Goal: Transaction & Acquisition: Purchase product/service

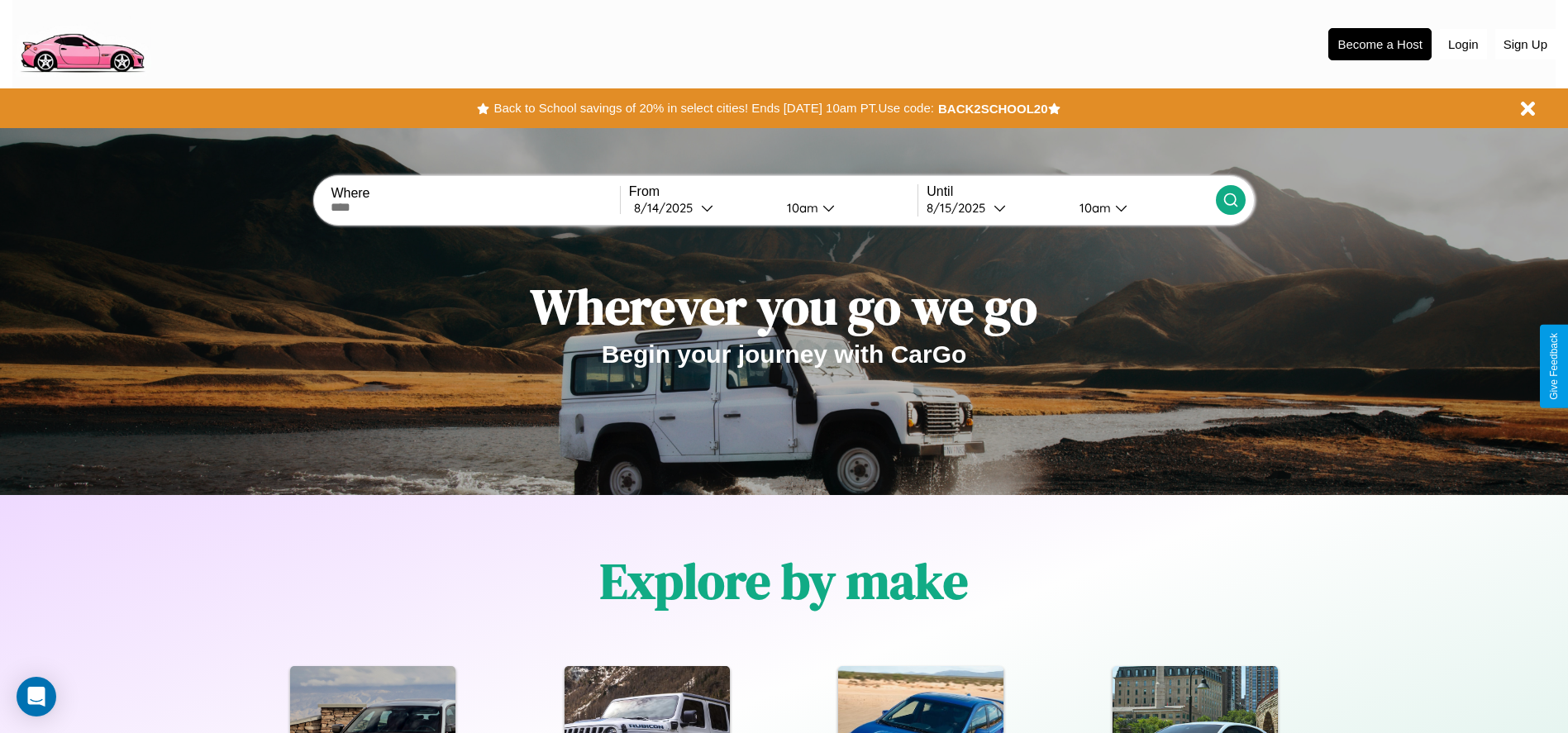
scroll to position [343, 0]
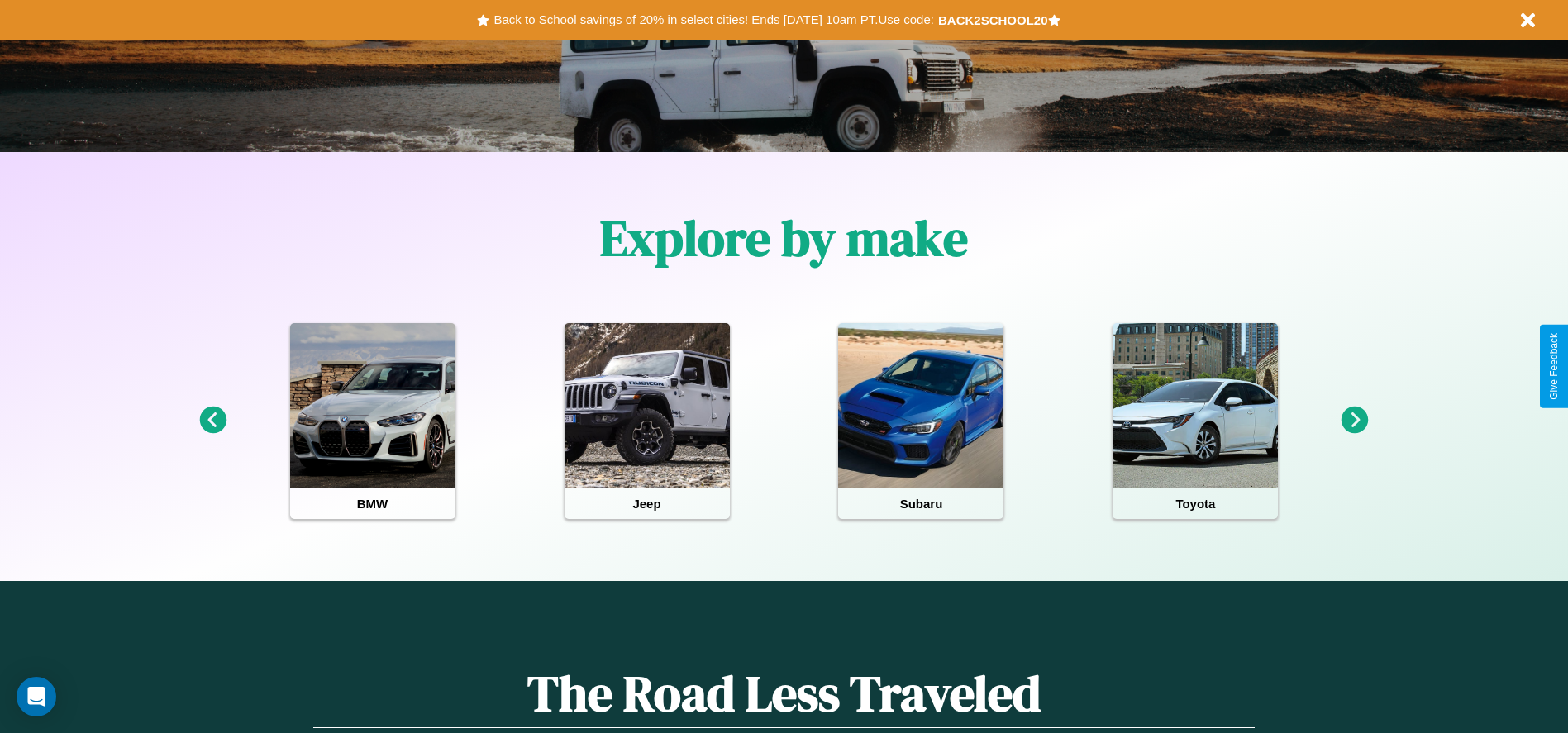
click at [1355, 420] on icon at bounding box center [1355, 419] width 27 height 27
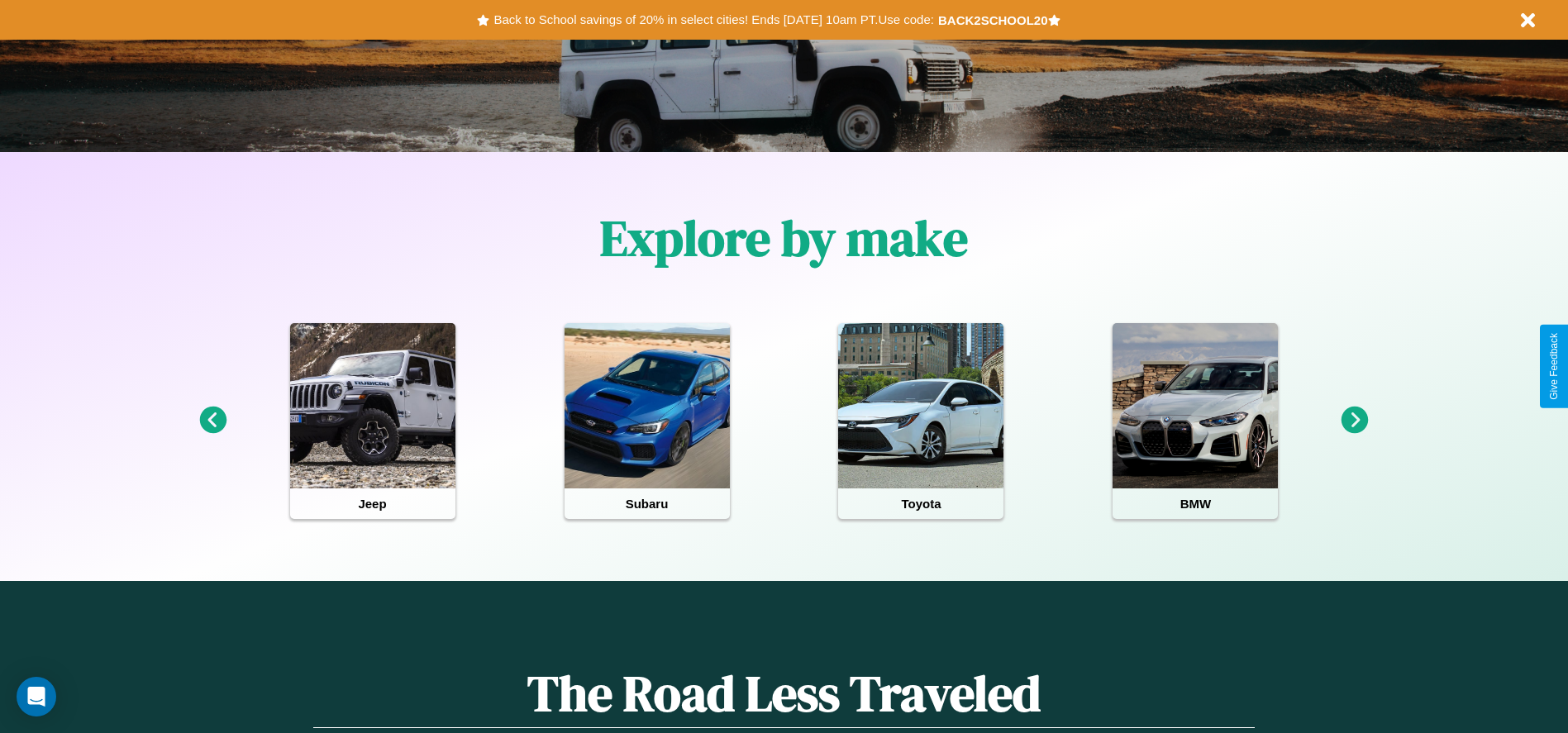
click at [212, 420] on icon at bounding box center [212, 419] width 27 height 27
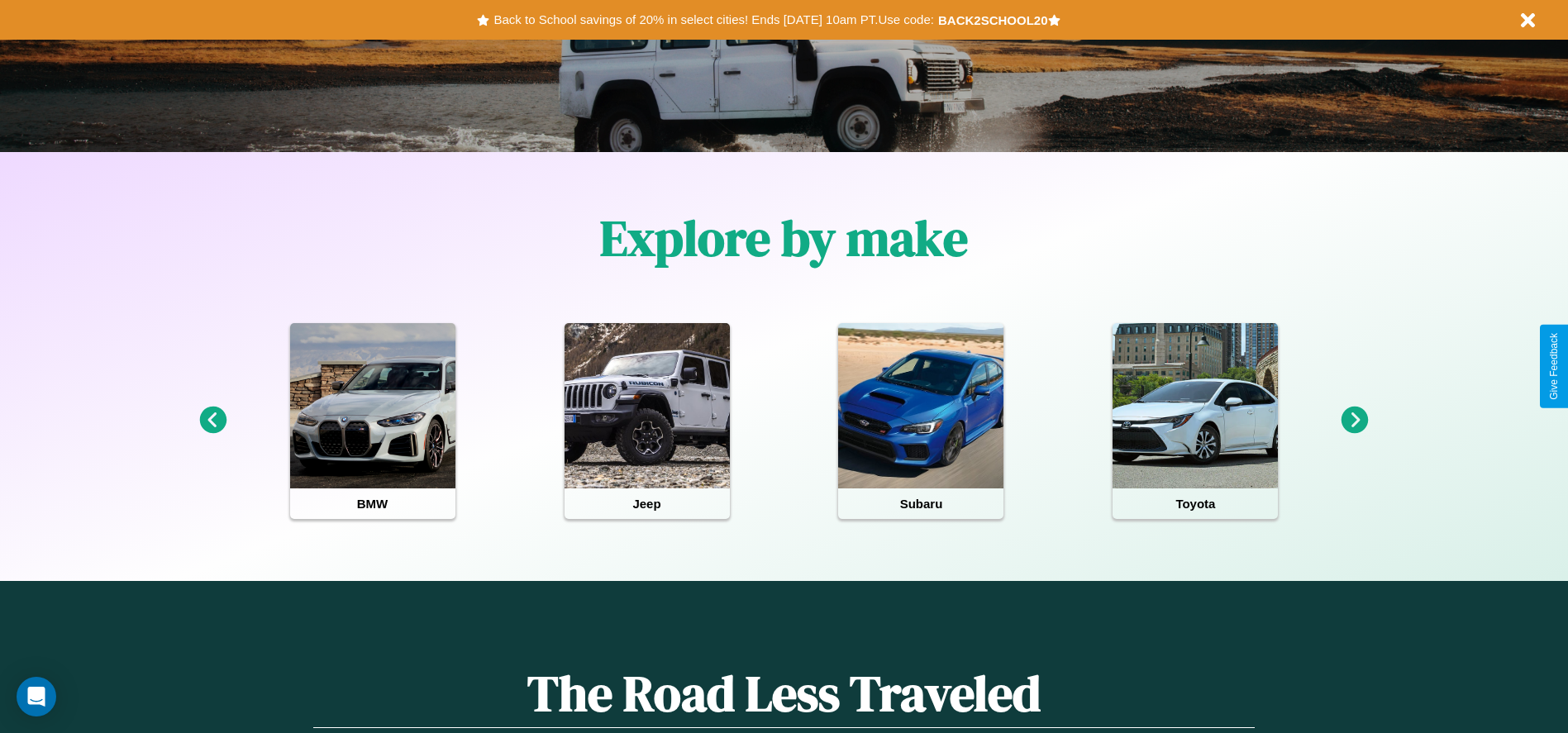
click at [212, 420] on icon at bounding box center [212, 419] width 27 height 27
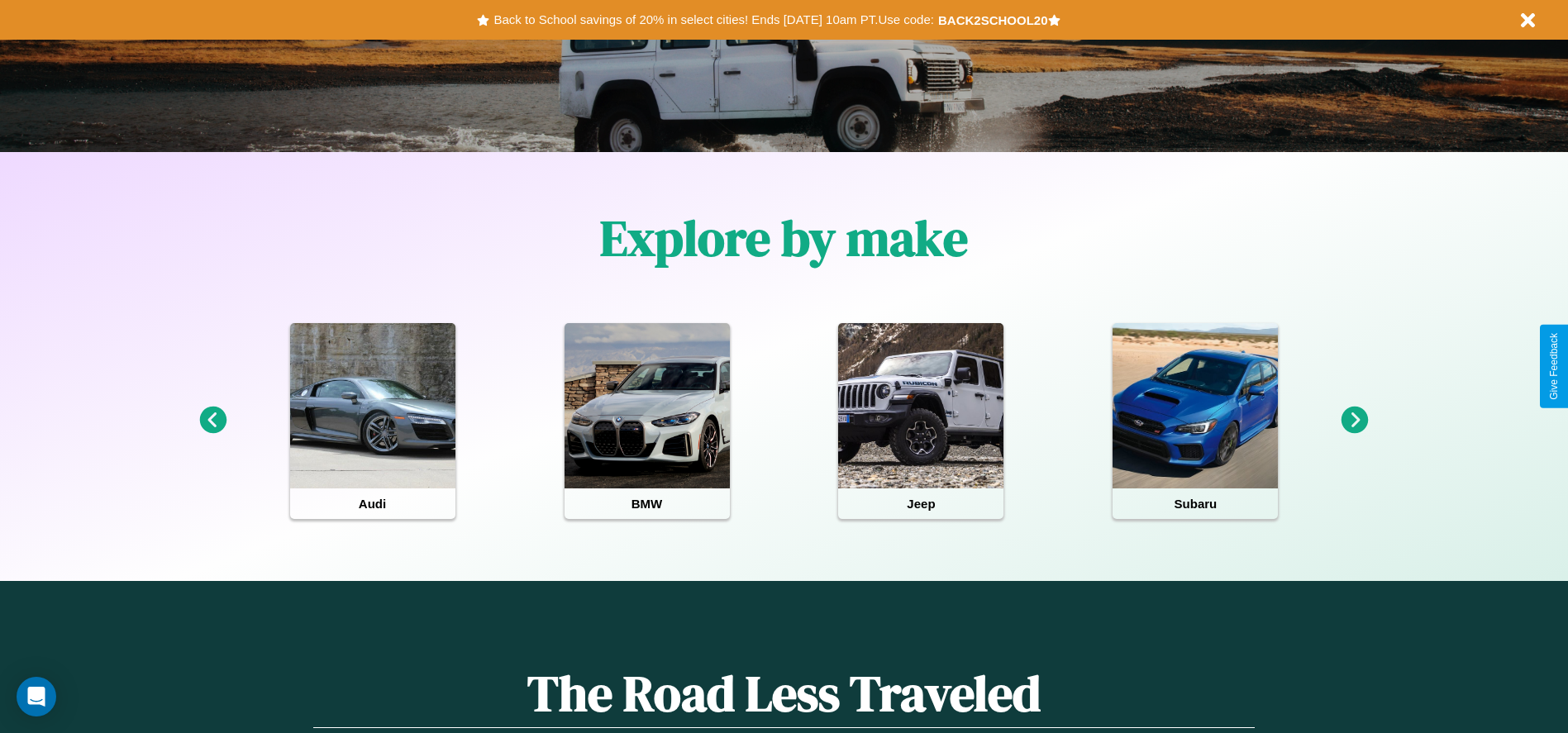
click at [1355, 420] on icon at bounding box center [1355, 419] width 27 height 27
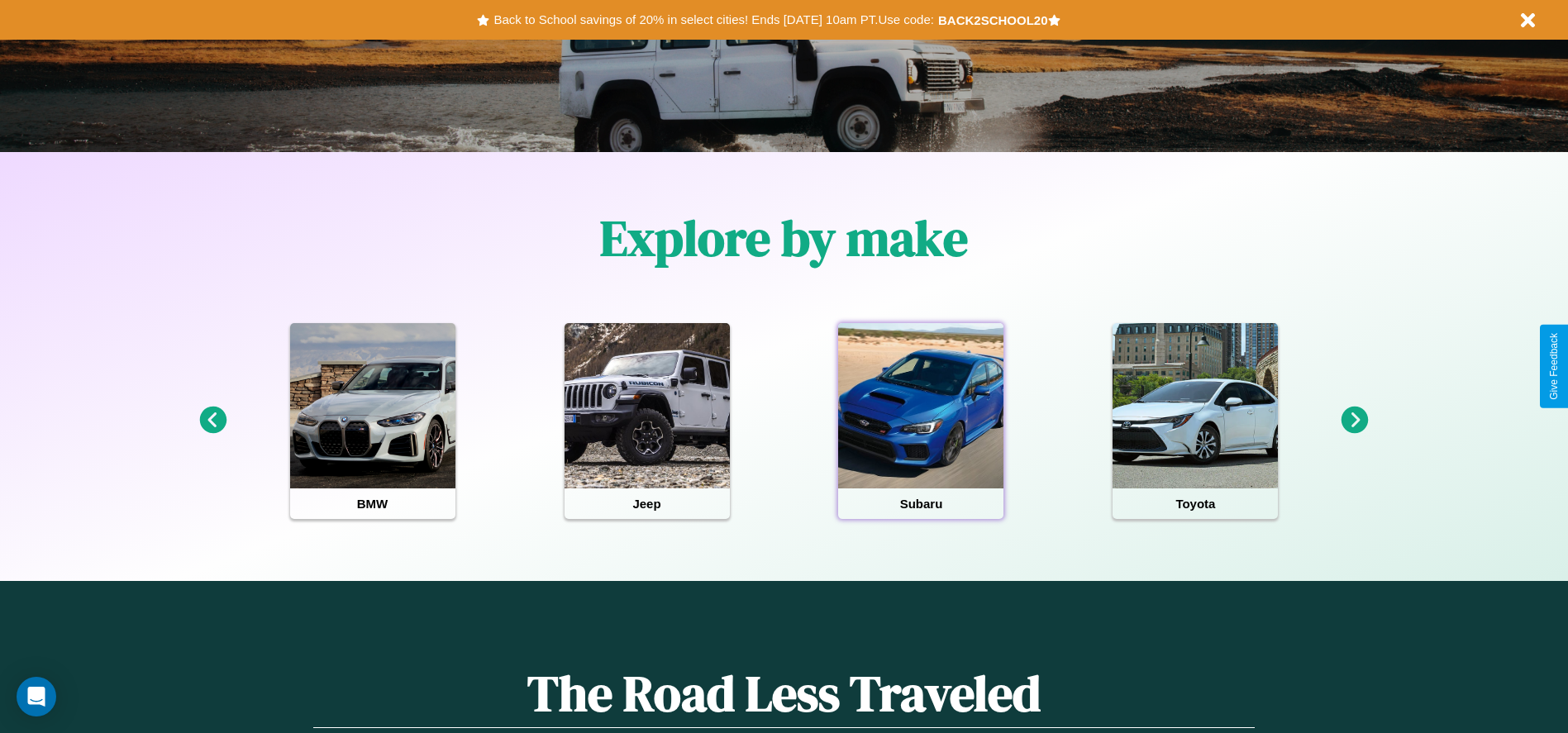
click at [920, 420] on div at bounding box center [920, 406] width 165 height 165
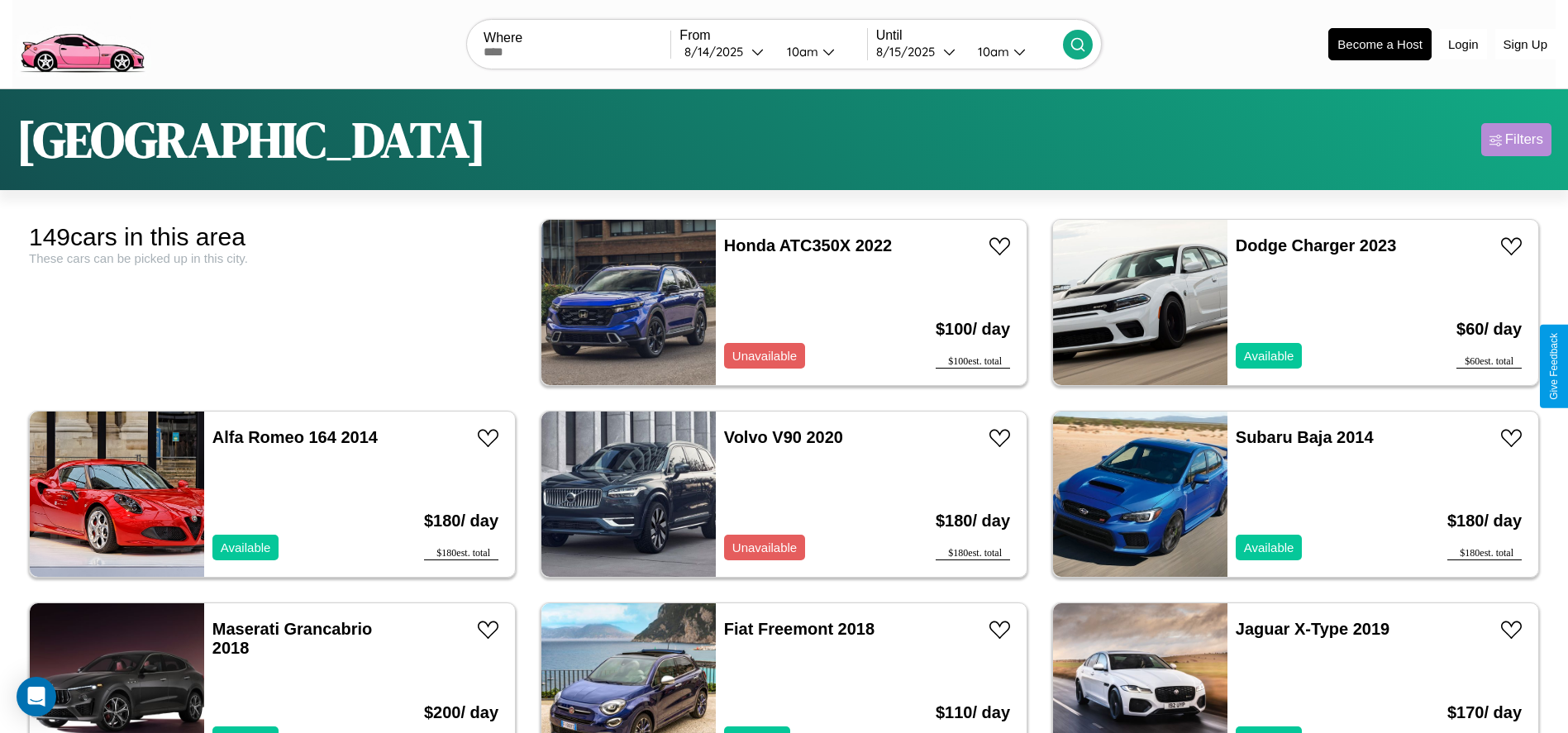
click at [1515, 140] on div "Filters" at bounding box center [1524, 140] width 38 height 17
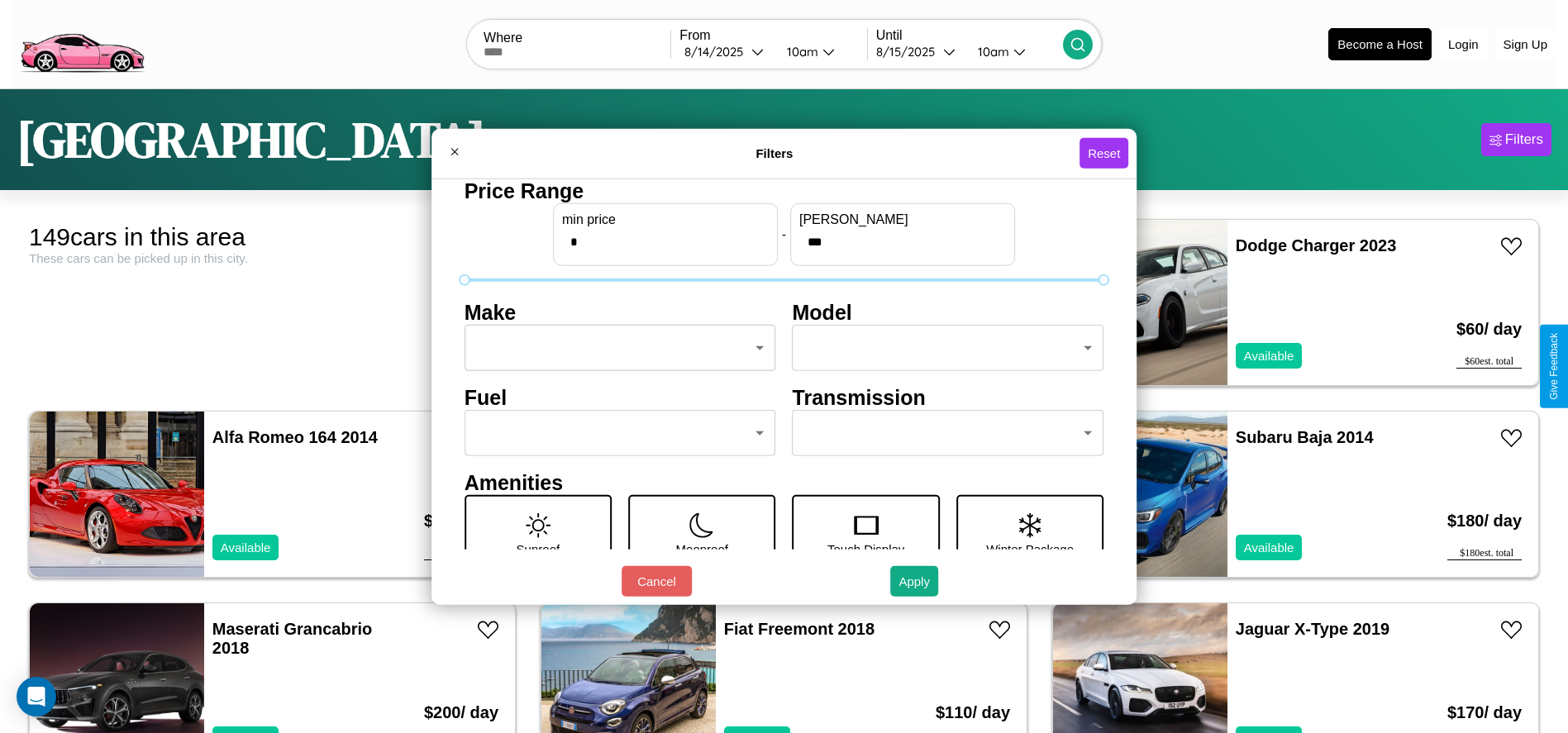
click at [615, 348] on body "CarGo Where From 8 / 14 / 2025 10am Until 8 / 15 / 2025 10am Become a Host Logi…" at bounding box center [784, 417] width 1568 height 835
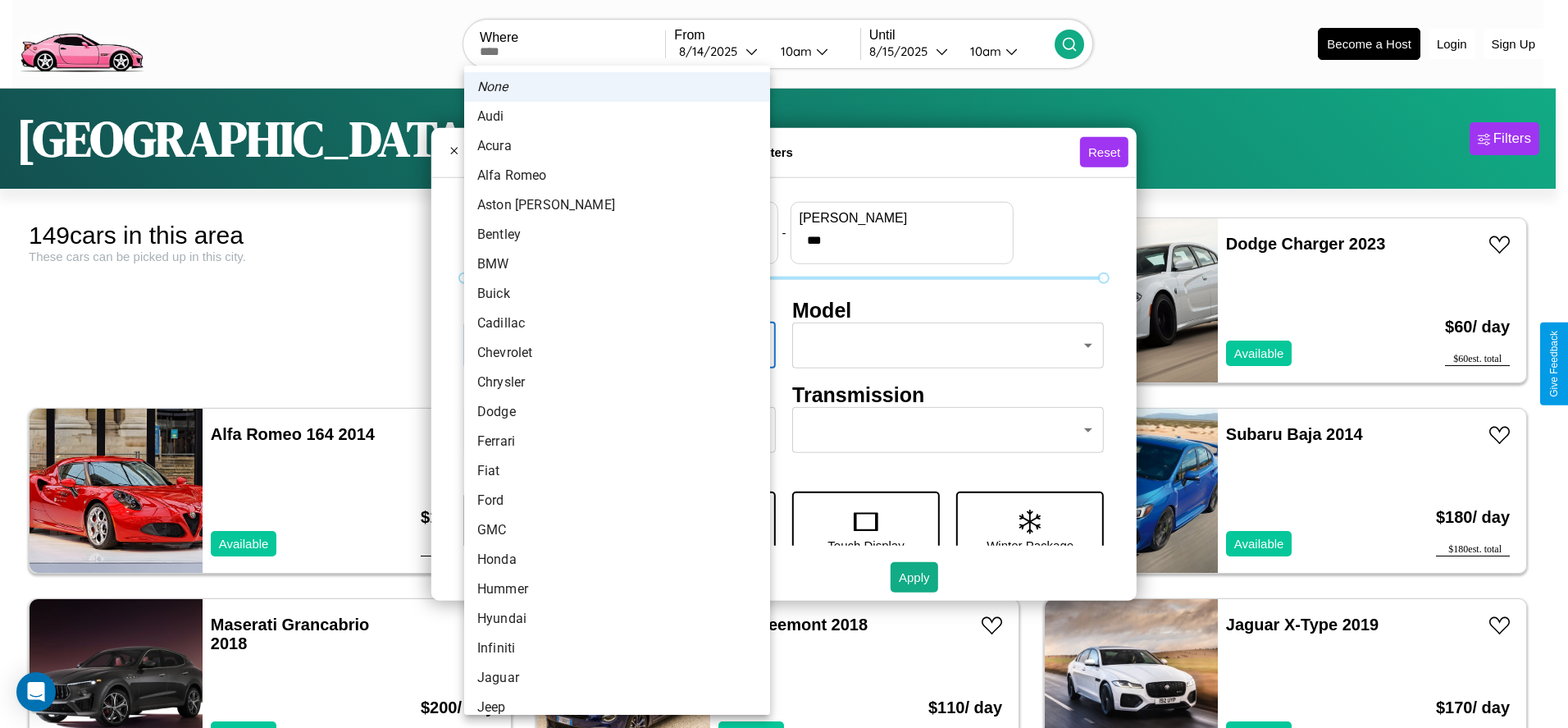
click at [611, 175] on li "Alfa Romeo" at bounding box center [617, 175] width 306 height 30
type input "**********"
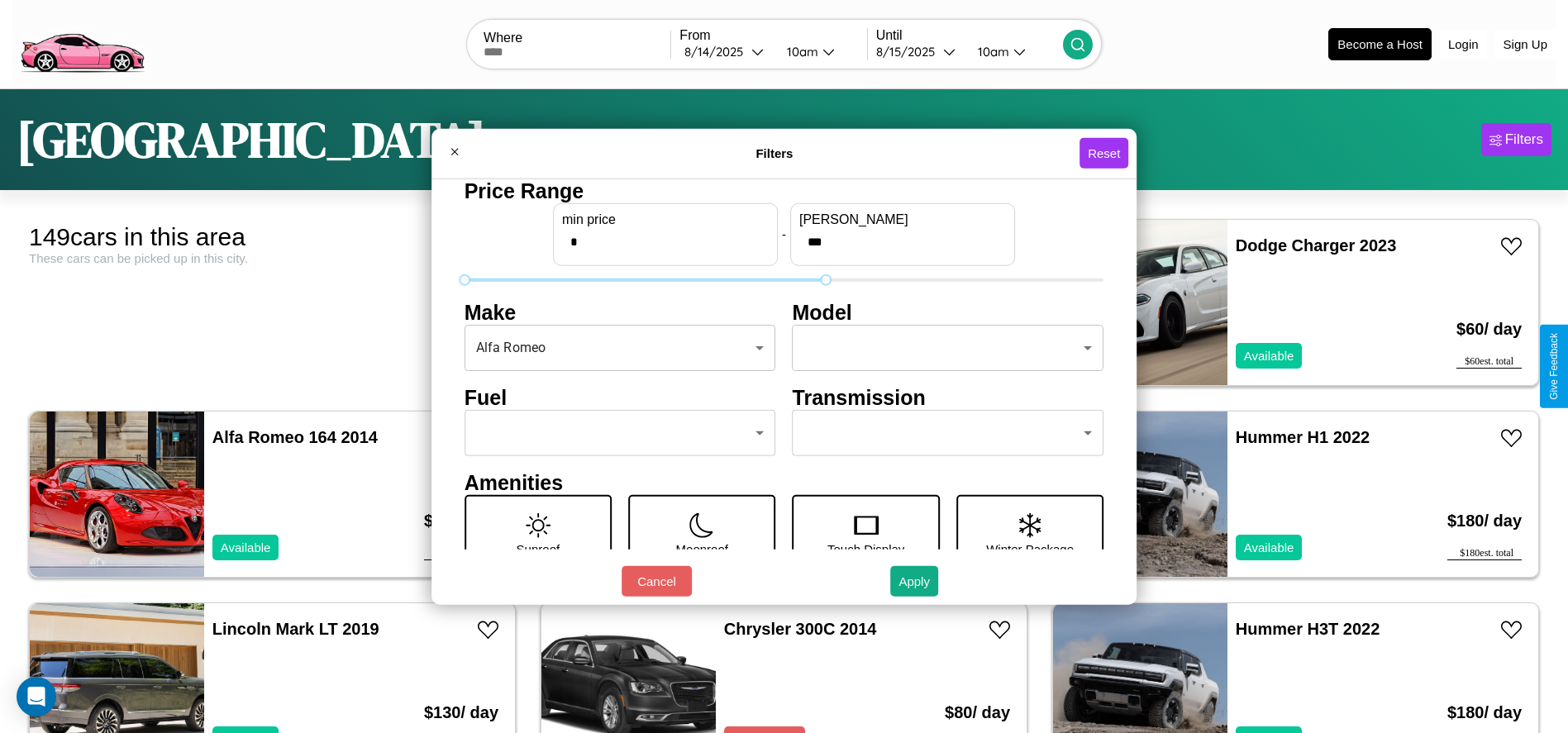
type input "***"
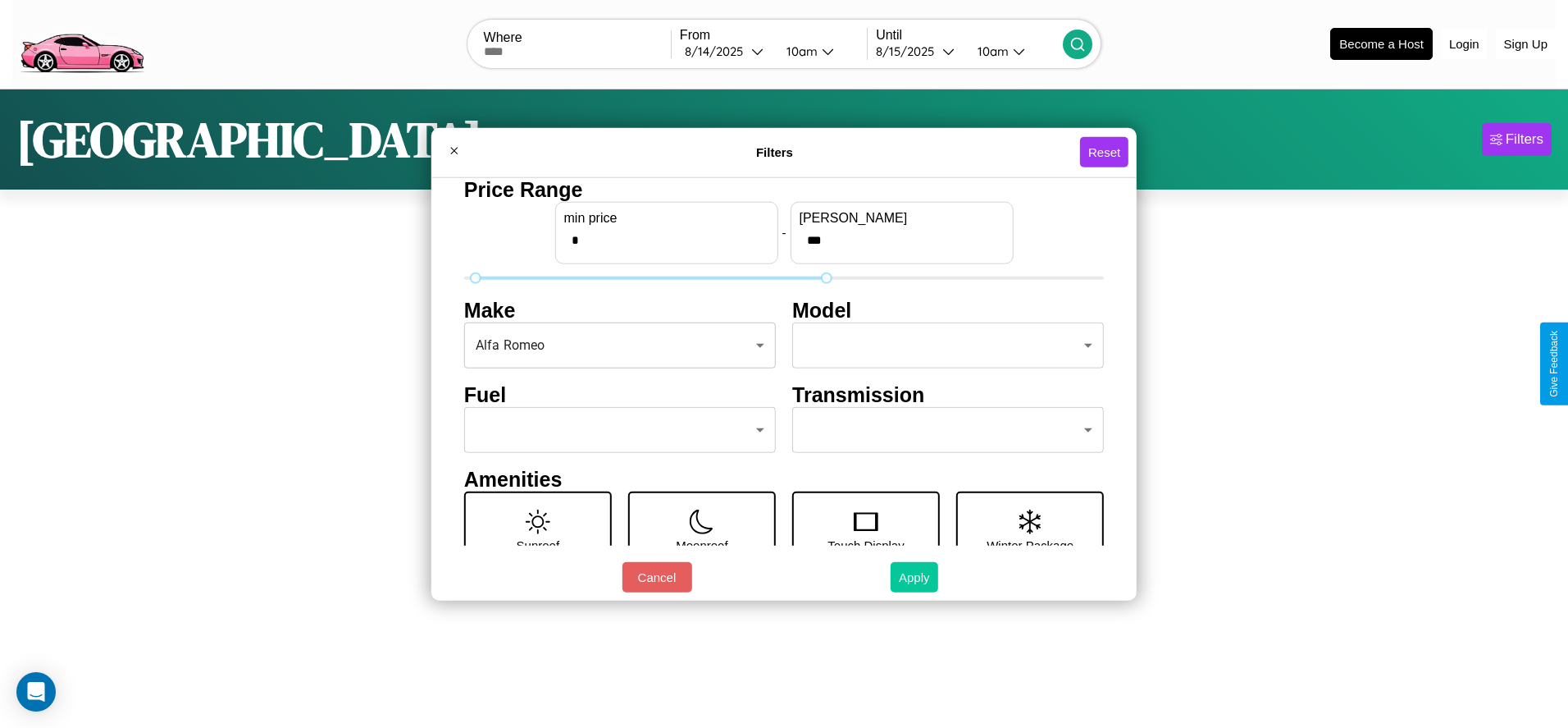
type input "*"
click at [913, 577] on button "Apply" at bounding box center [914, 577] width 48 height 31
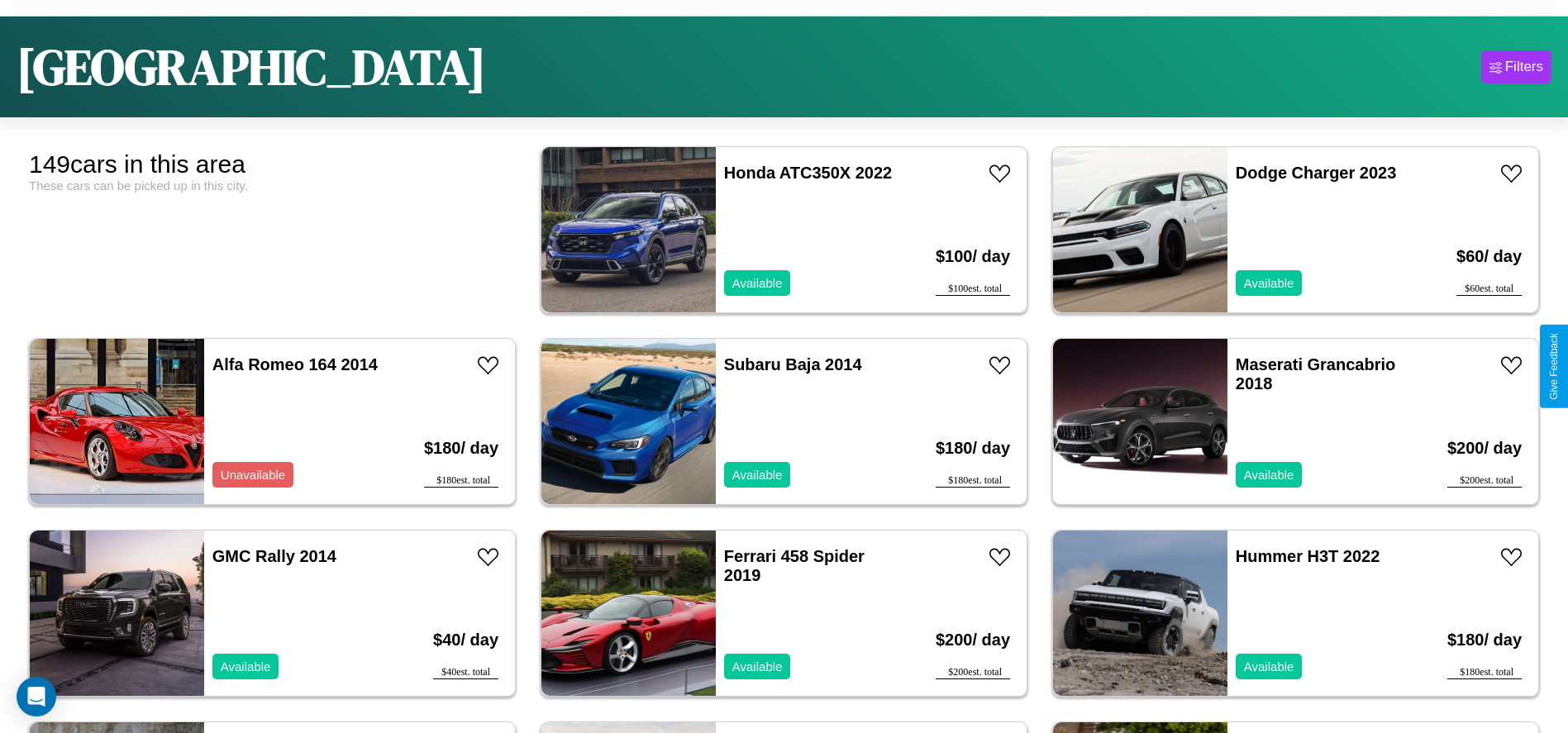
scroll to position [102, 0]
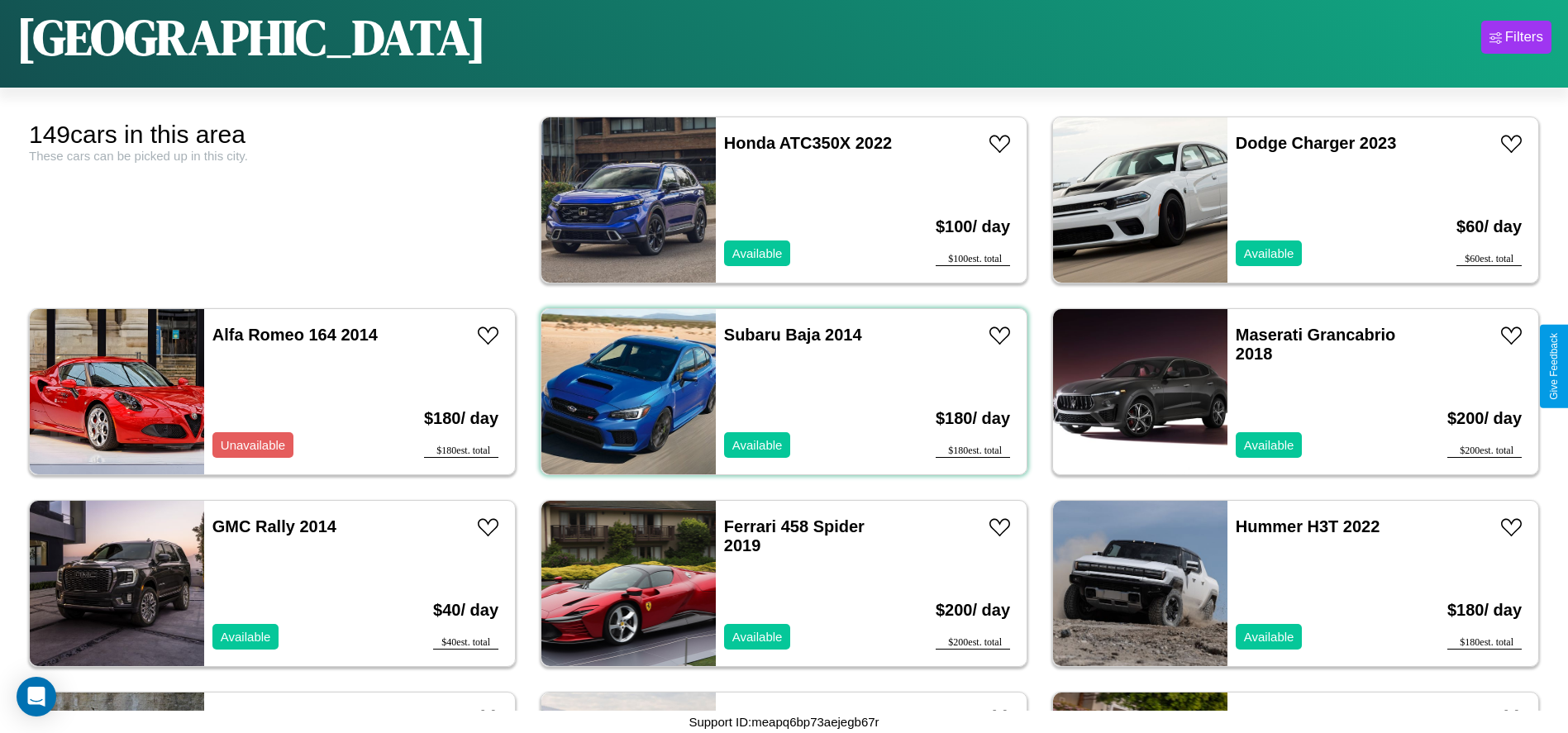
click at [777, 392] on div "Subaru Baja 2014 Available" at bounding box center [810, 392] width 191 height 165
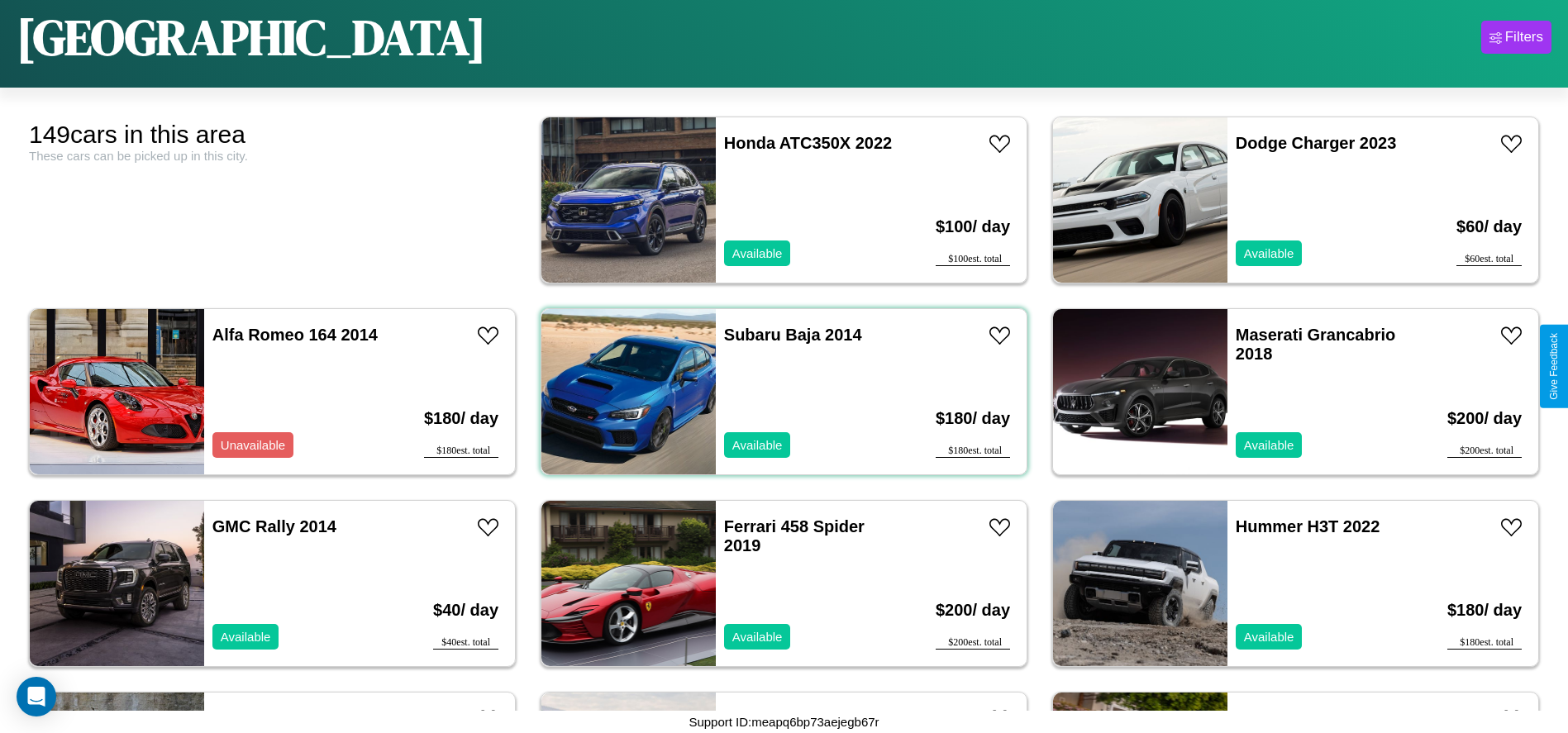
click at [777, 392] on div "Subaru Baja 2014 Available" at bounding box center [810, 392] width 191 height 165
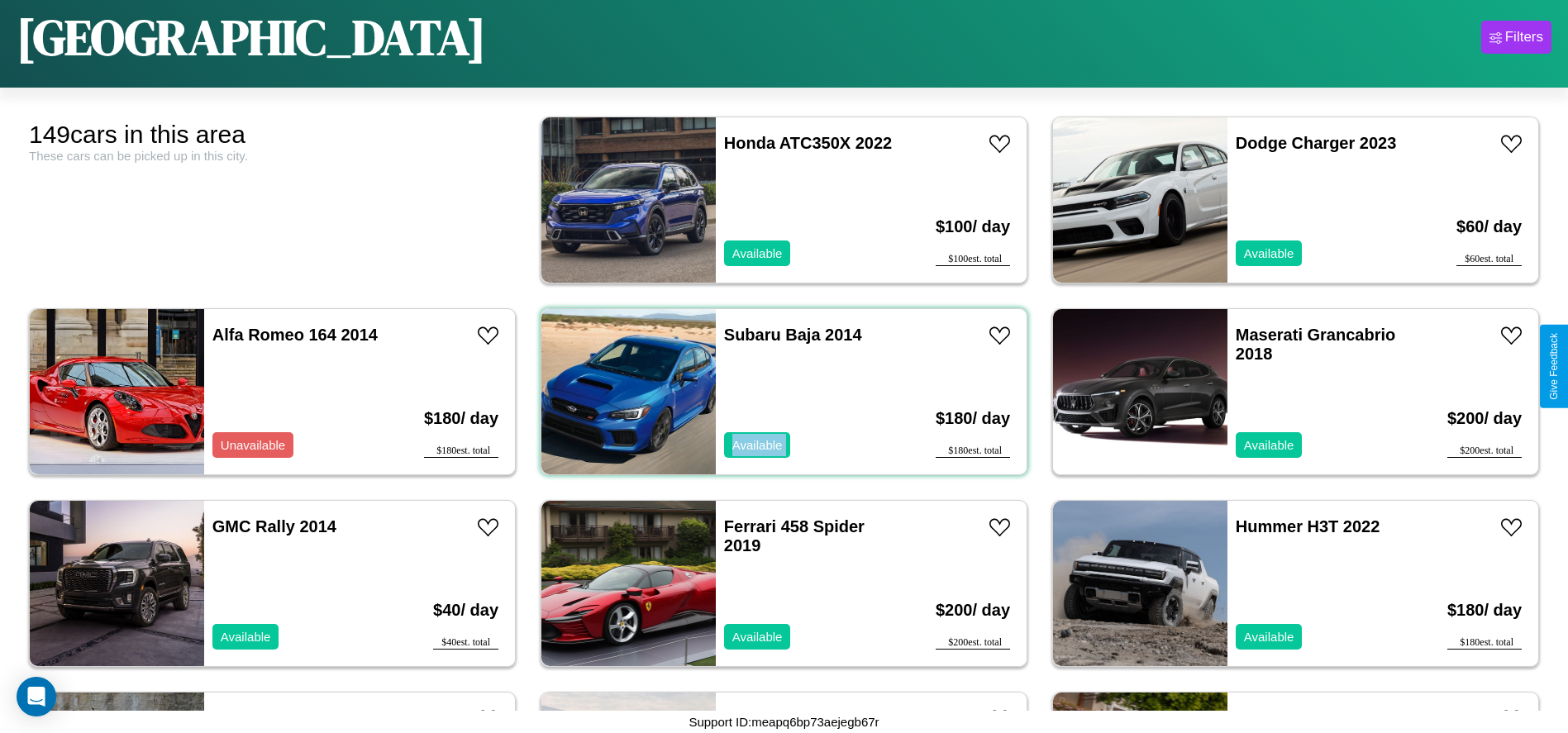
click at [777, 392] on div "Subaru Baja 2014 Available" at bounding box center [810, 392] width 191 height 165
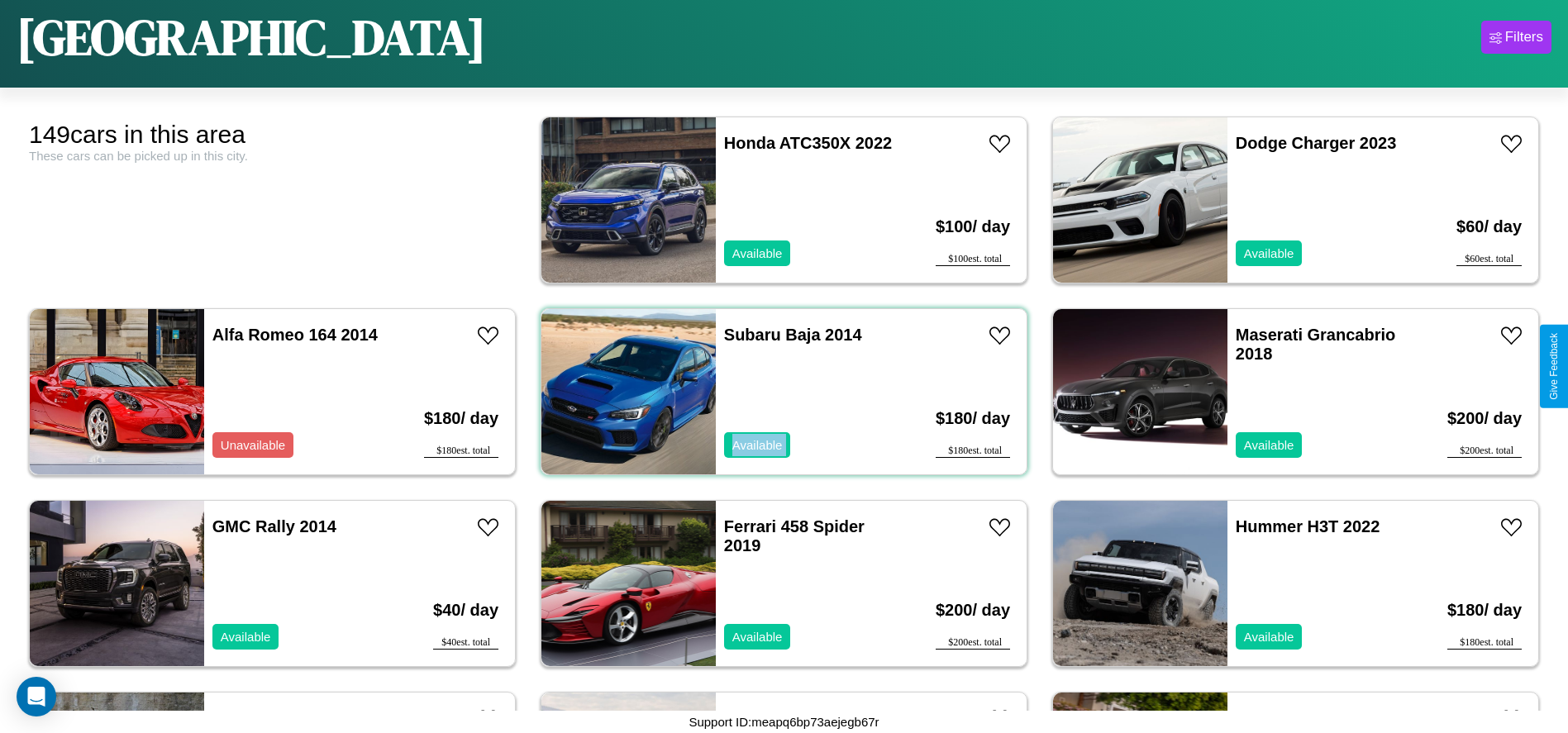
click at [777, 392] on div "Subaru Baja 2014 Available" at bounding box center [810, 392] width 191 height 165
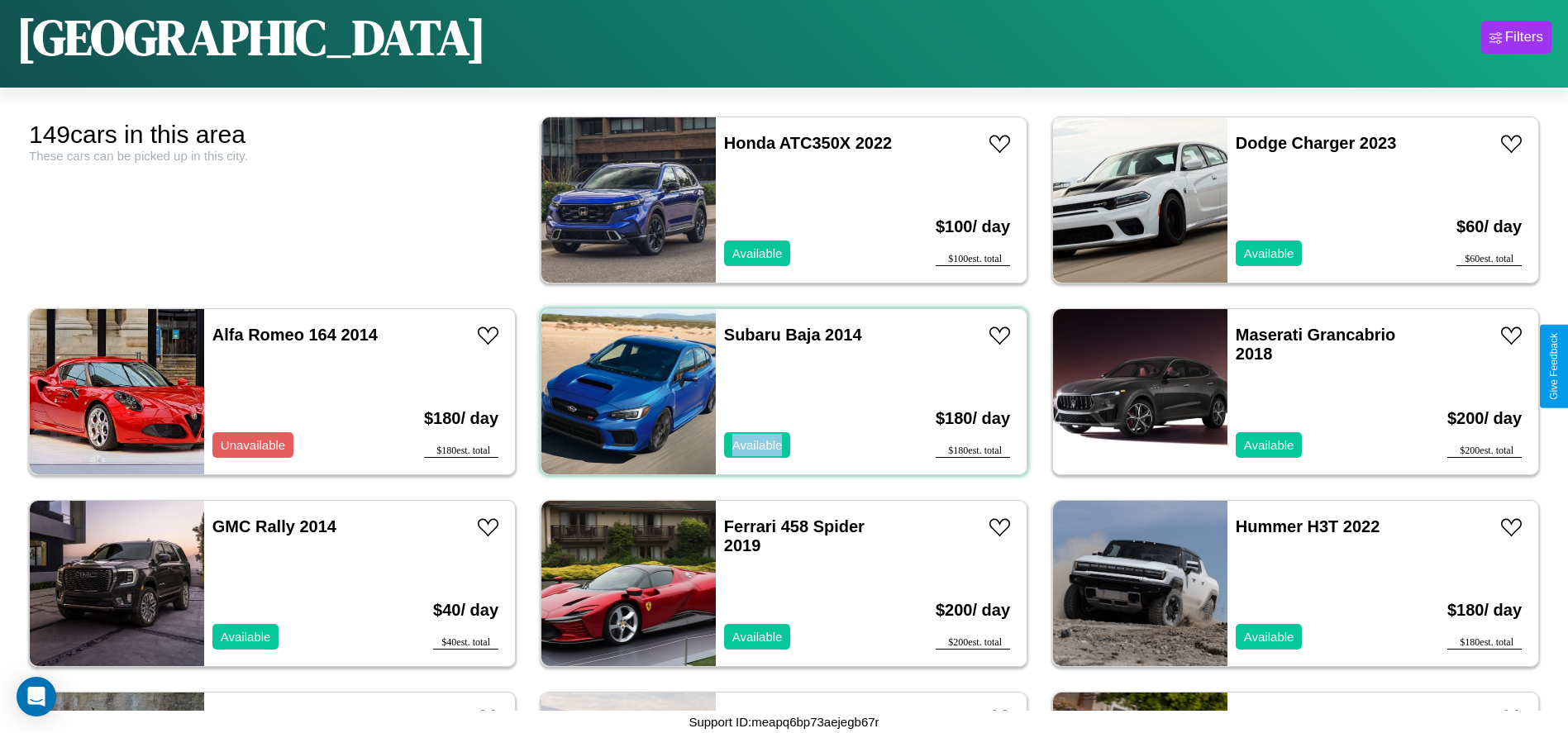
click at [777, 392] on div "Subaru Baja 2014 Available" at bounding box center [810, 392] width 191 height 165
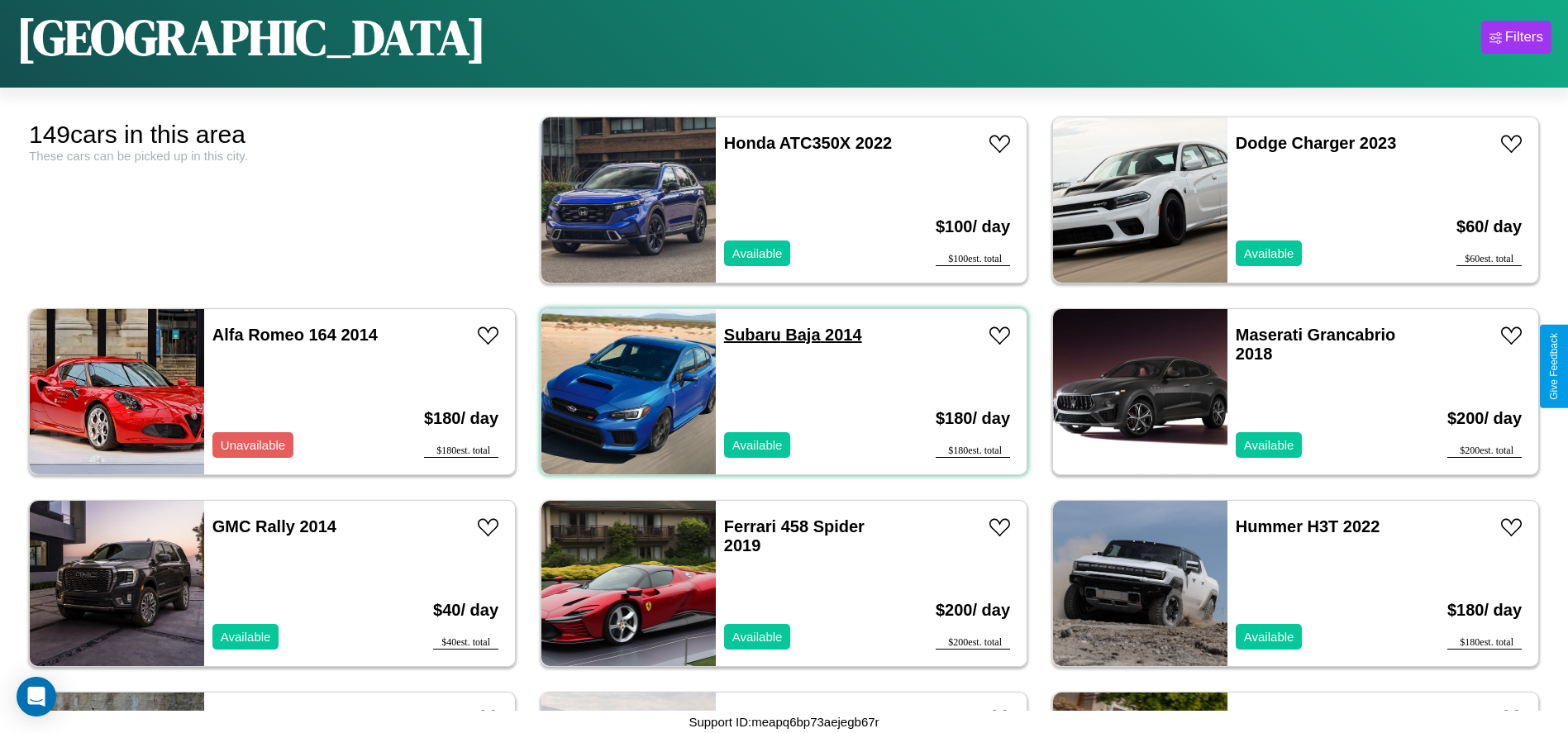
click at [746, 335] on link "Subaru Baja 2014" at bounding box center [792, 334] width 138 height 18
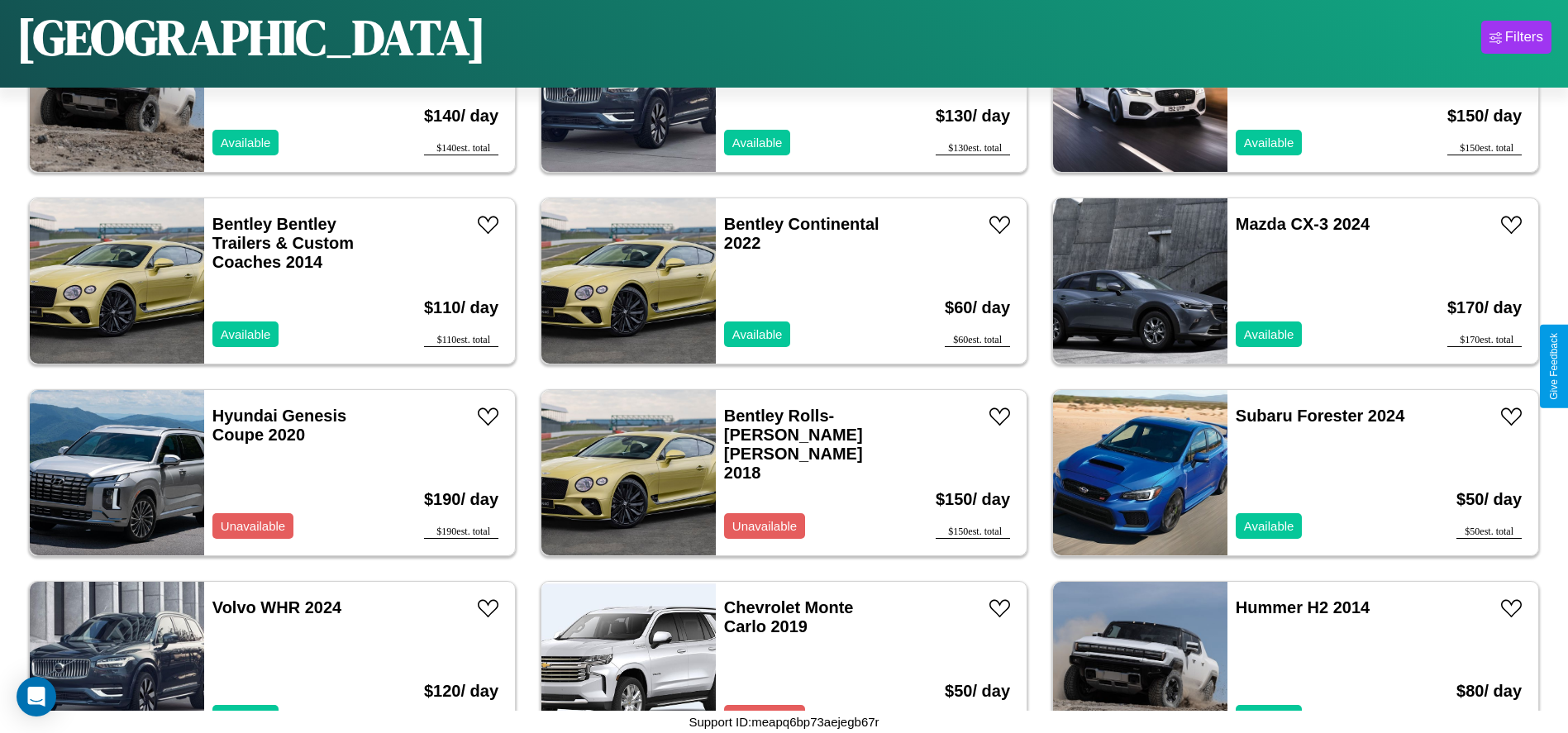
scroll to position [5167, 0]
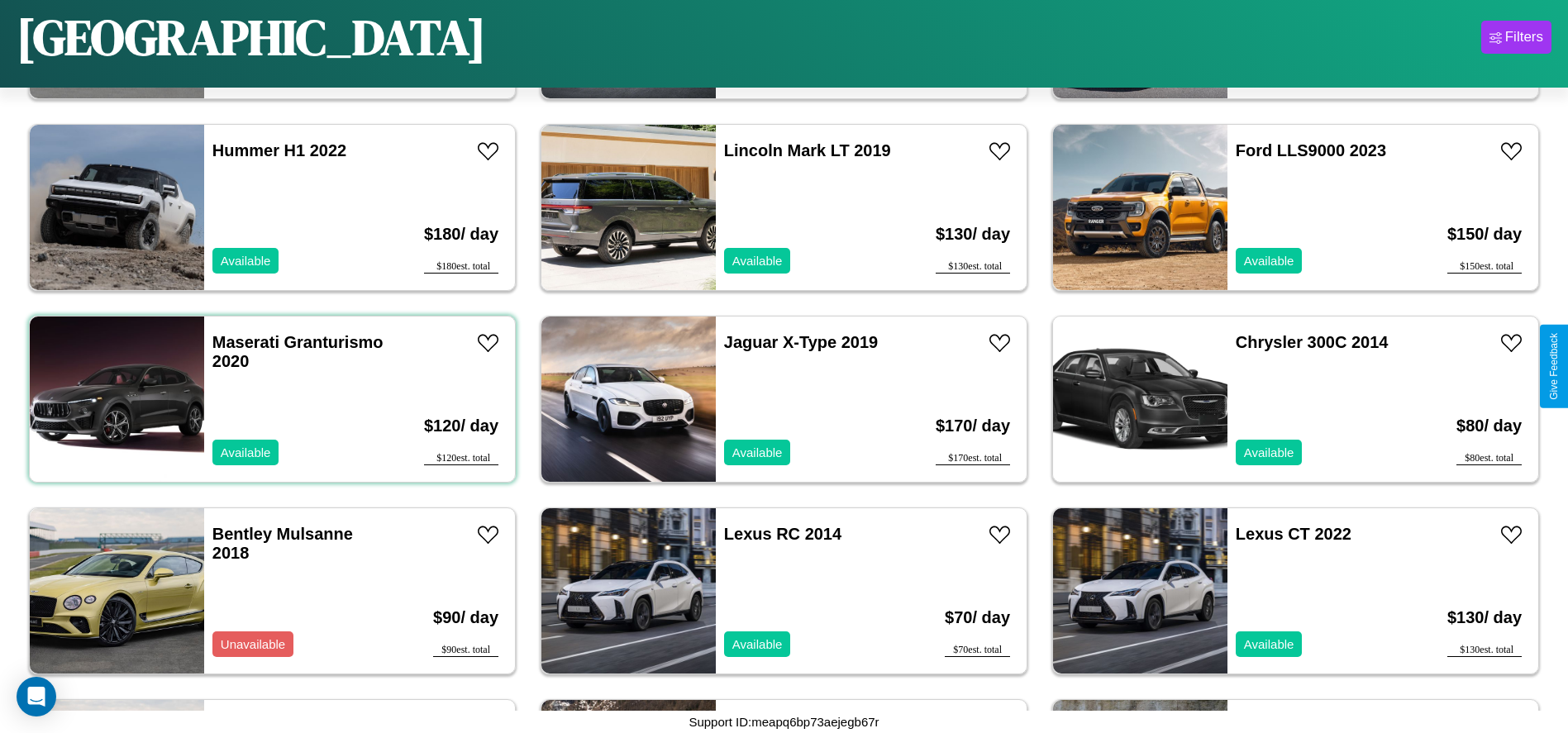
click at [270, 399] on div "Maserati Granturismo 2020 Available" at bounding box center [299, 399] width 191 height 165
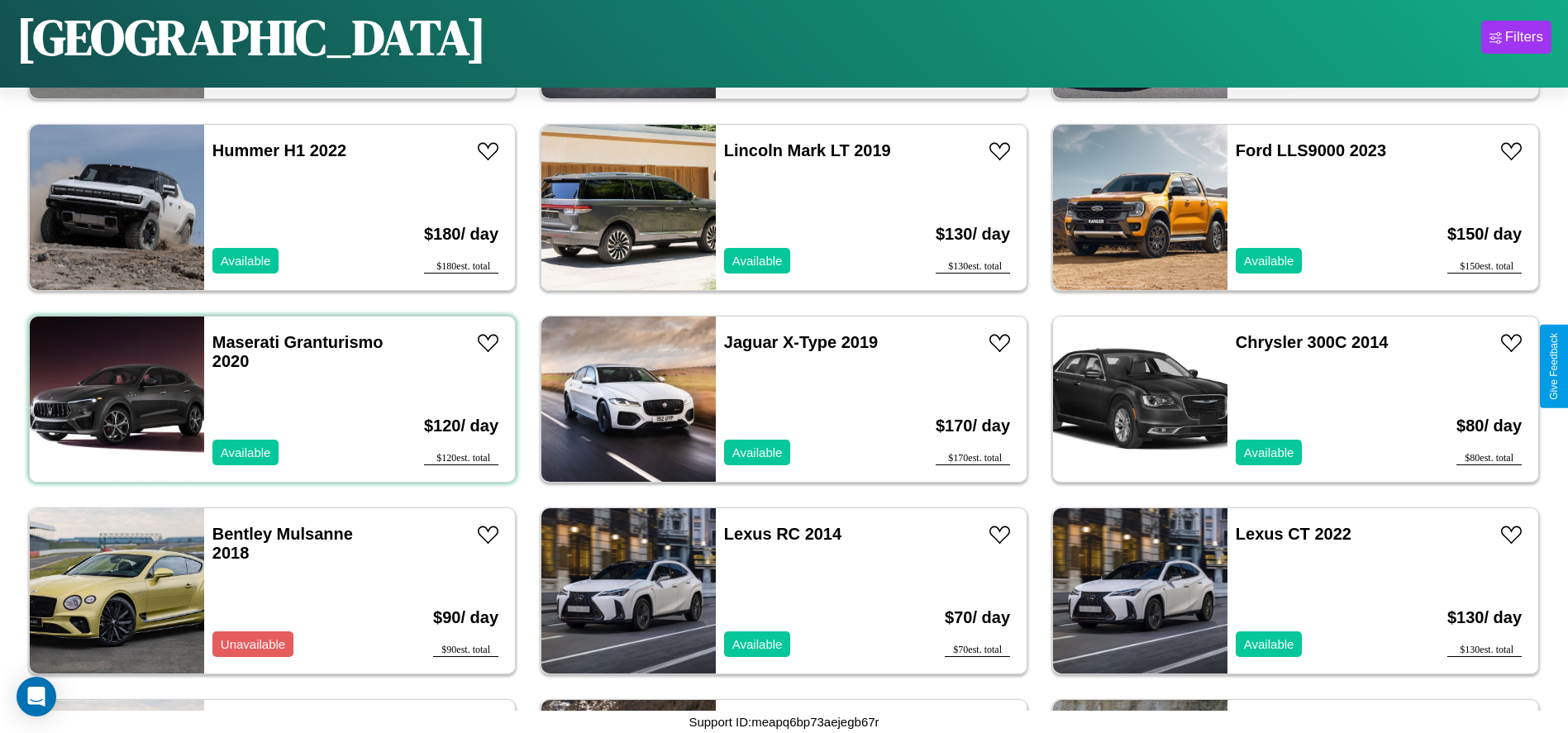
click at [270, 399] on div "Maserati Granturismo 2020 Available" at bounding box center [299, 399] width 191 height 165
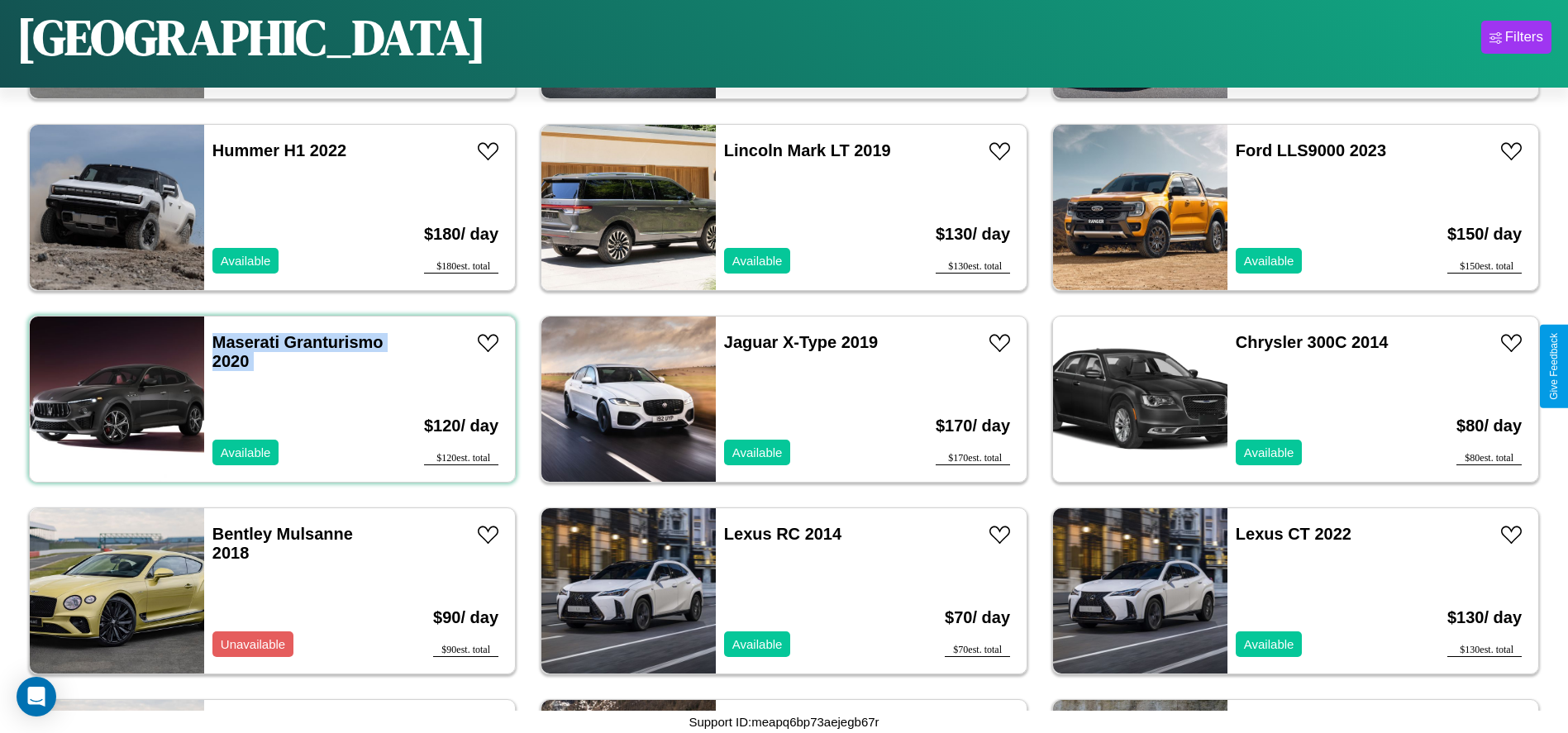
click at [270, 399] on div "Maserati Granturismo 2020 Available" at bounding box center [299, 399] width 191 height 165
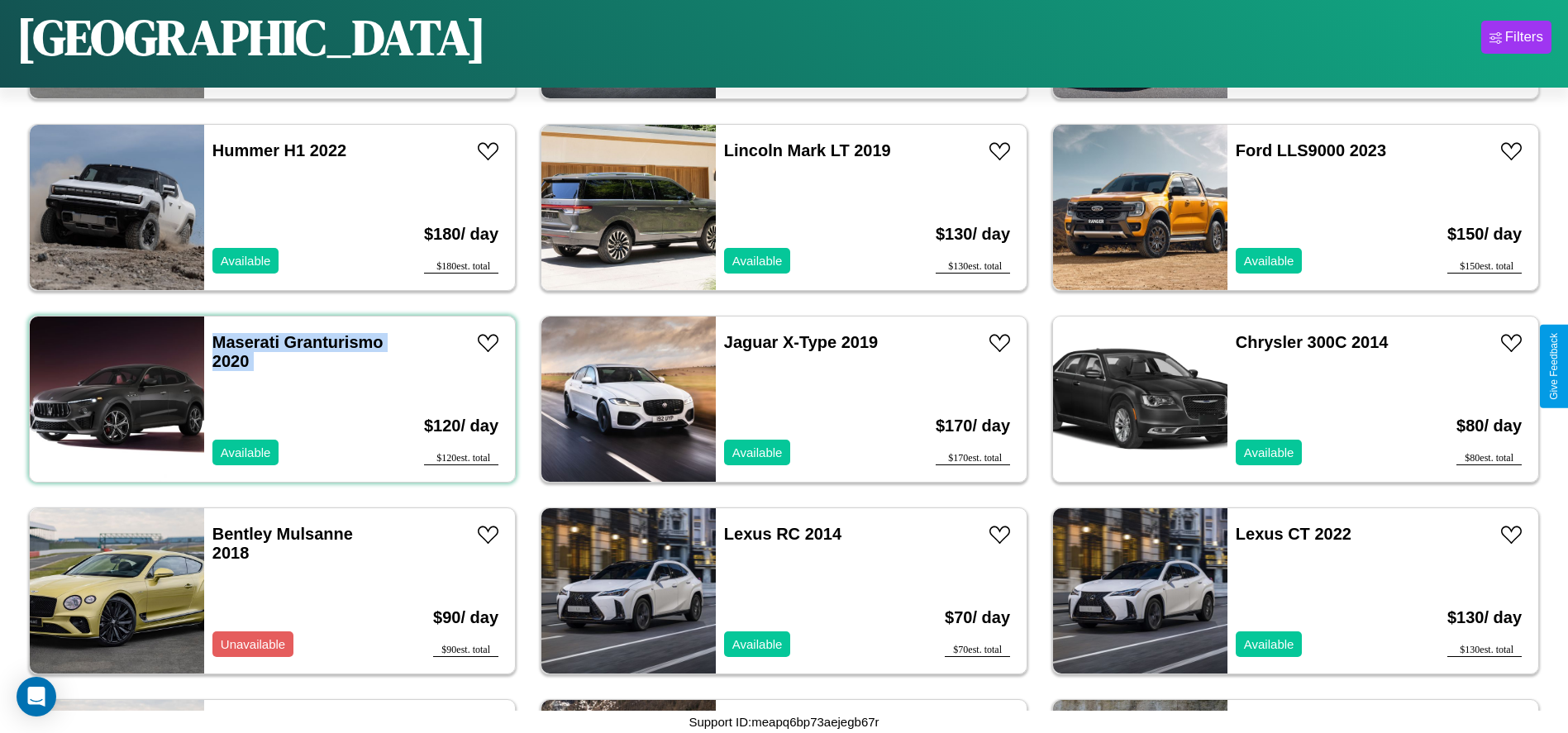
click at [270, 399] on div "Maserati Granturismo 2020 Available" at bounding box center [299, 399] width 191 height 165
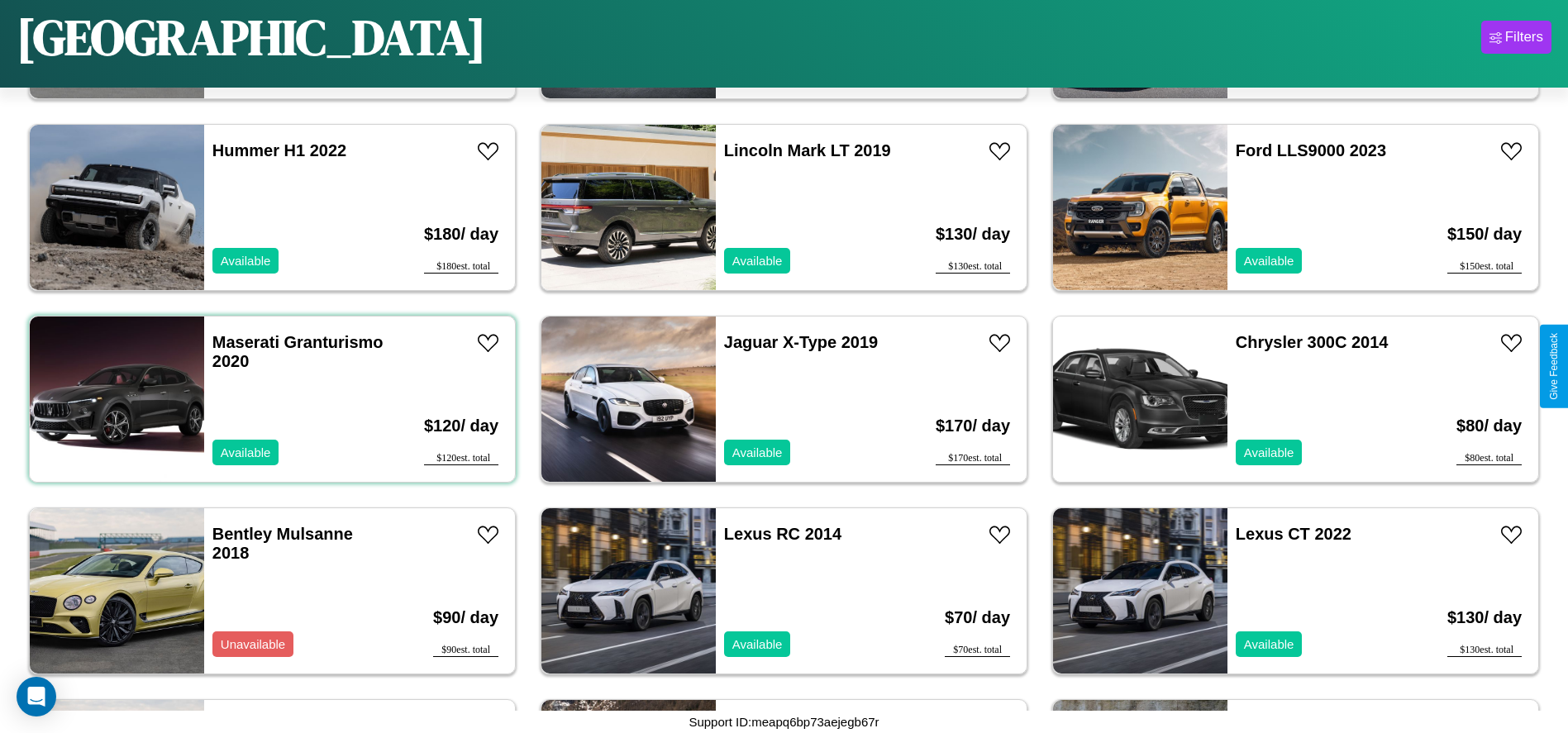
click at [270, 399] on div "Maserati Granturismo 2020 Available" at bounding box center [299, 399] width 191 height 165
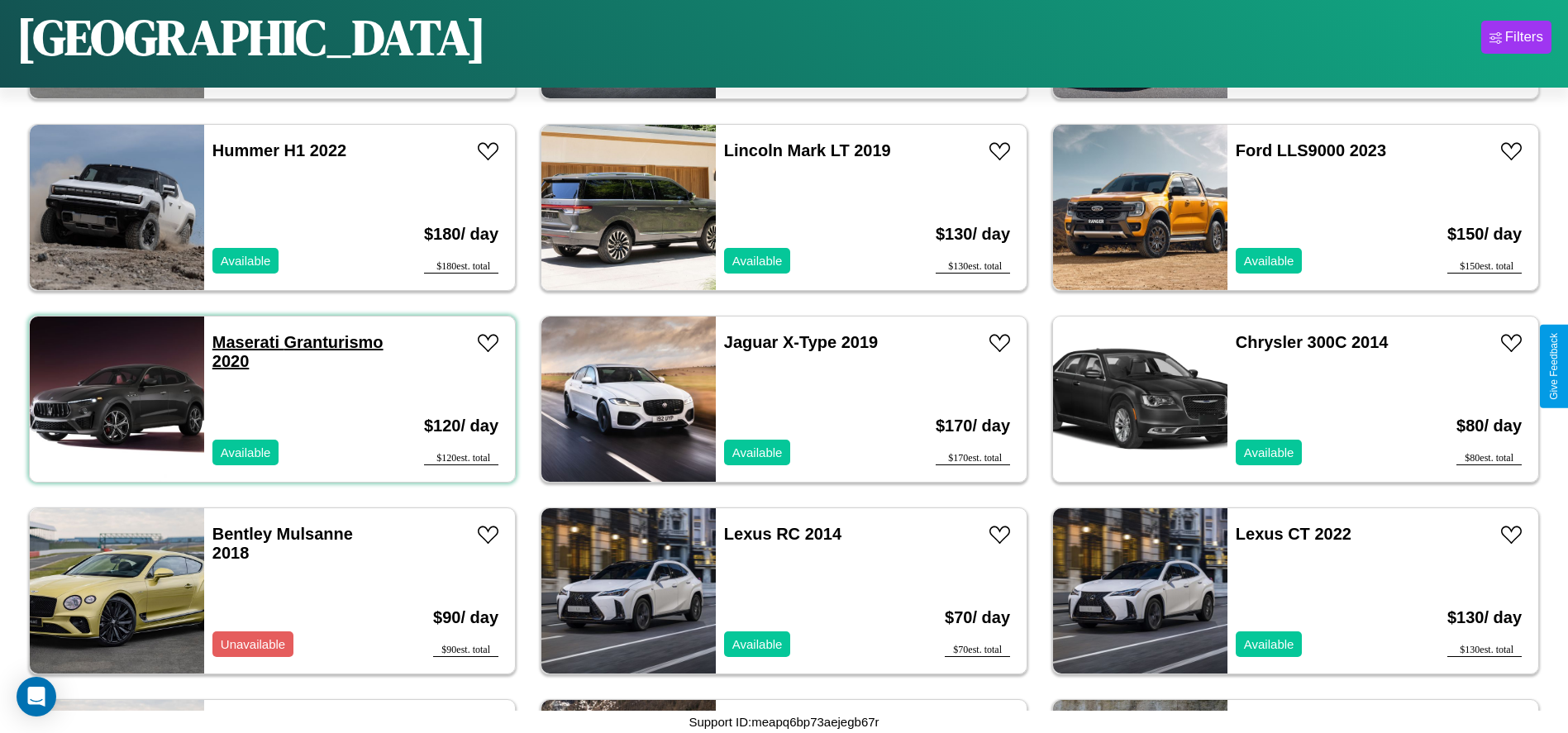
click at [243, 342] on link "Maserati Granturismo 2020" at bounding box center [298, 351] width 171 height 38
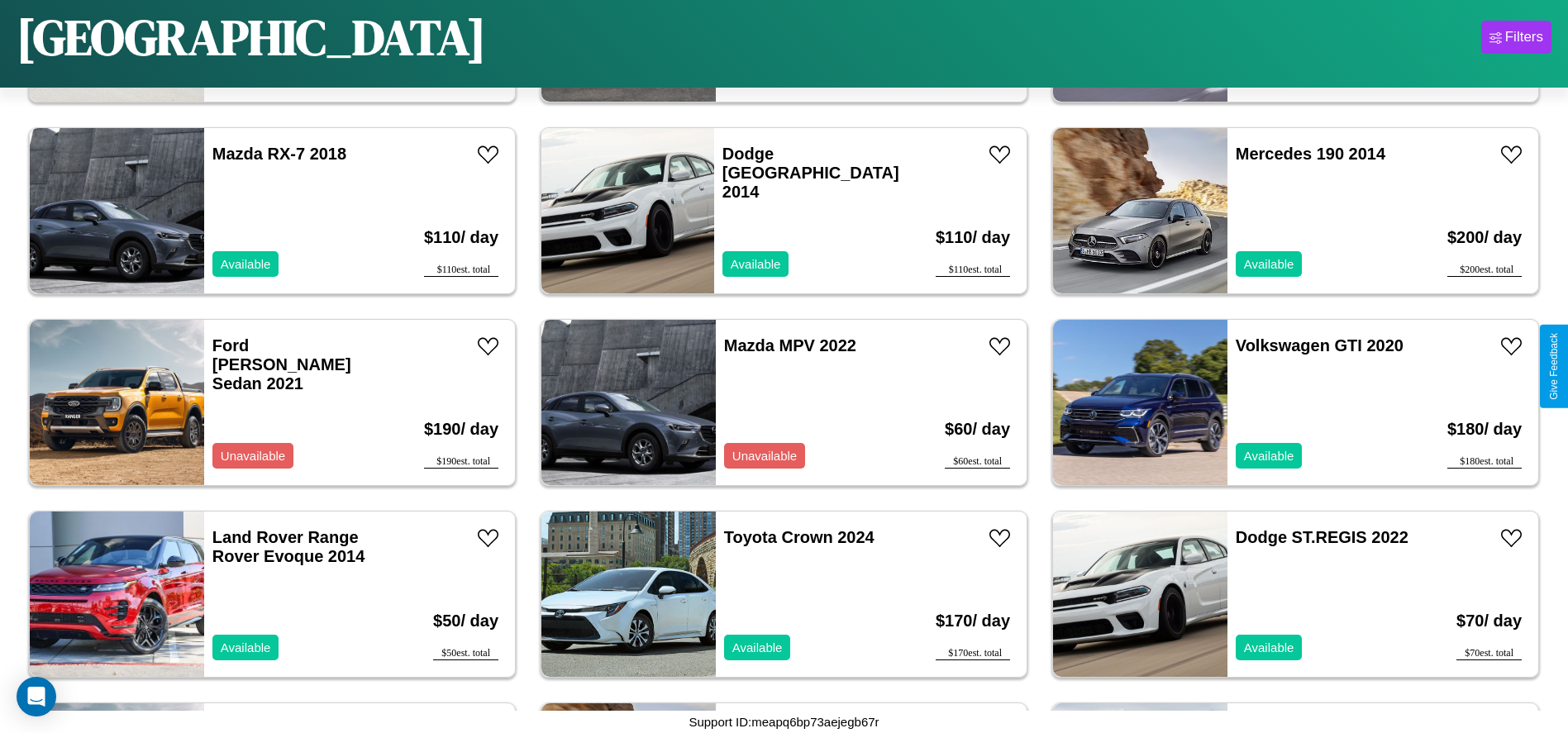
scroll to position [568, 0]
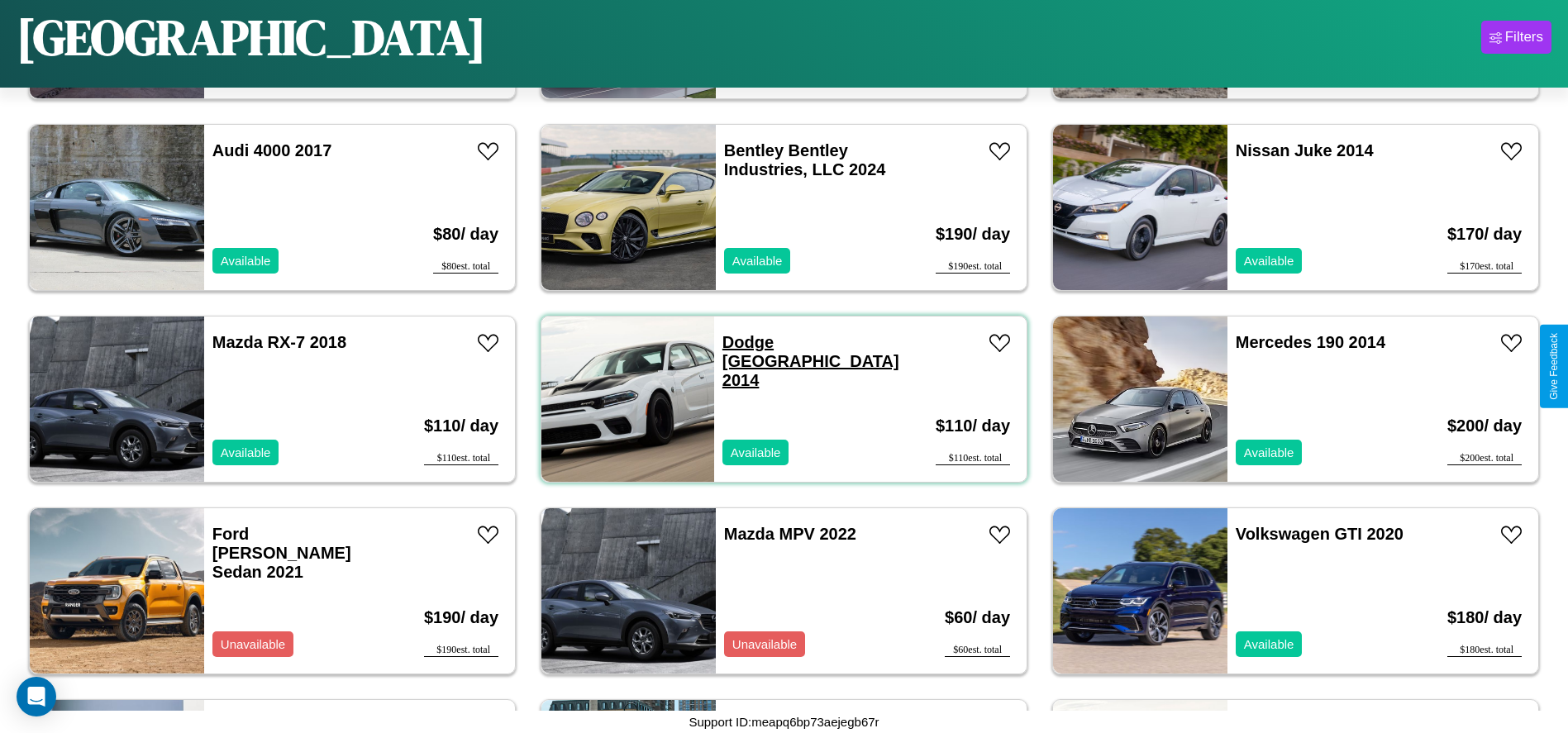
click at [743, 342] on link "Dodge Durango 2014" at bounding box center [810, 361] width 177 height 56
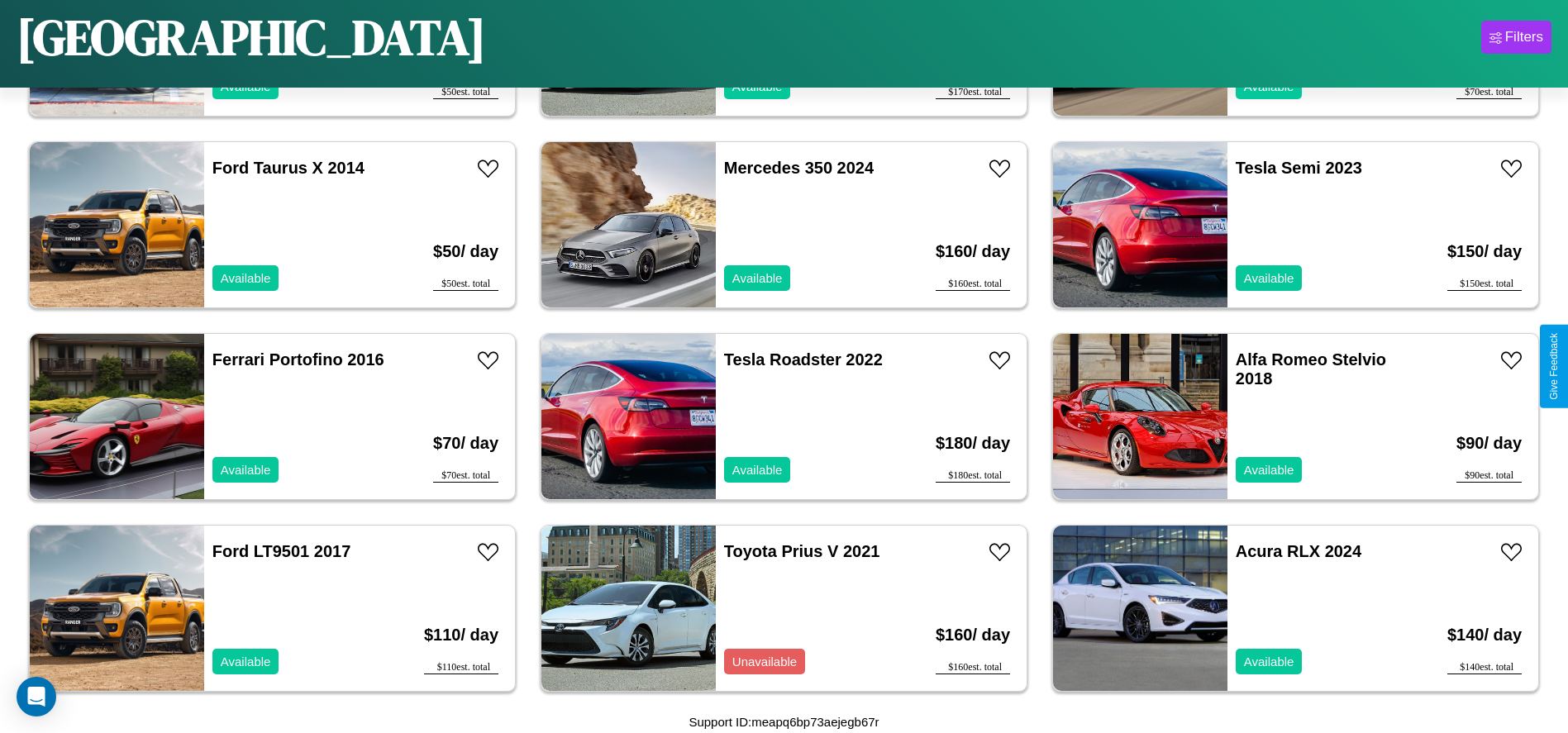
scroll to position [1717, 0]
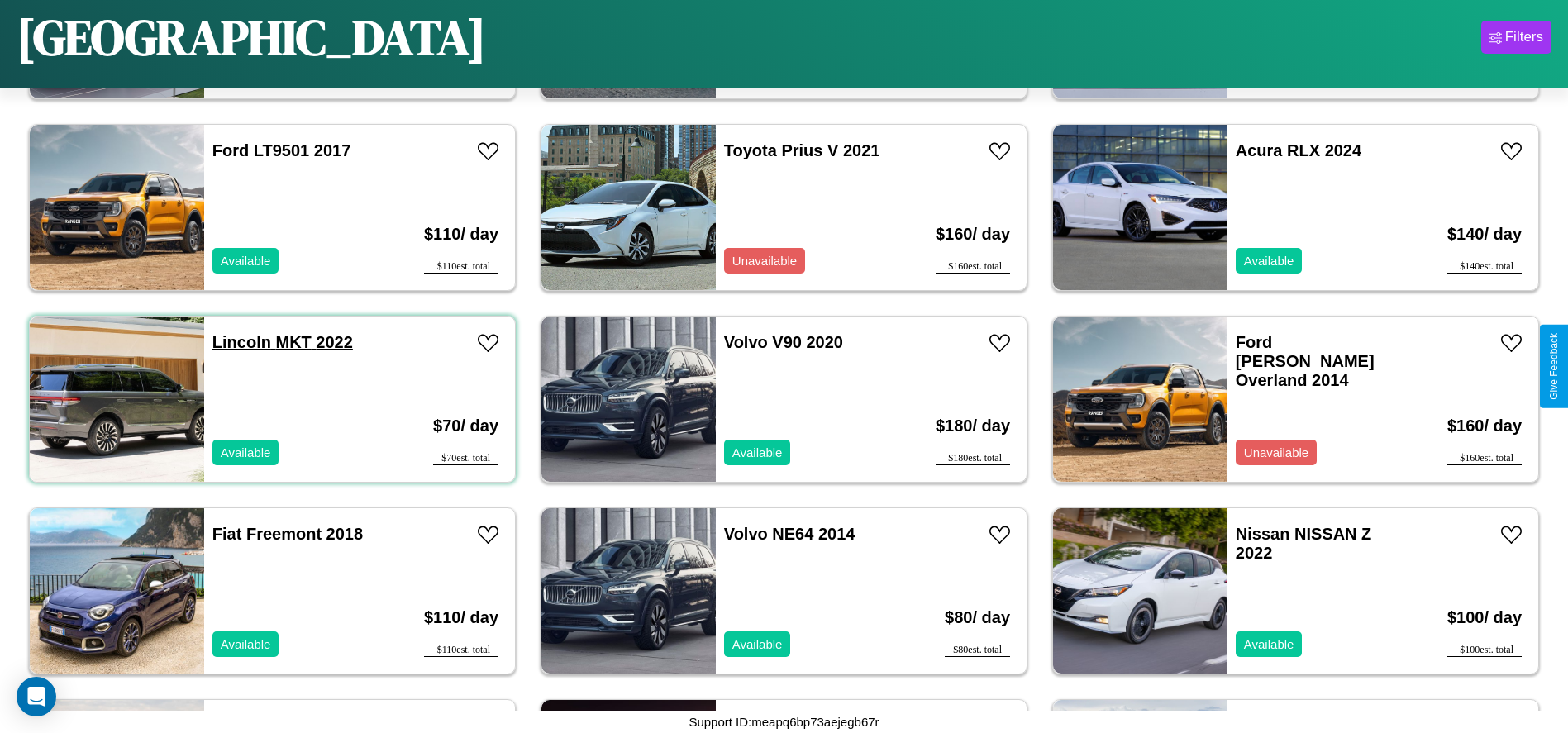
click at [240, 342] on link "Lincoln MKT 2022" at bounding box center [282, 341] width 140 height 18
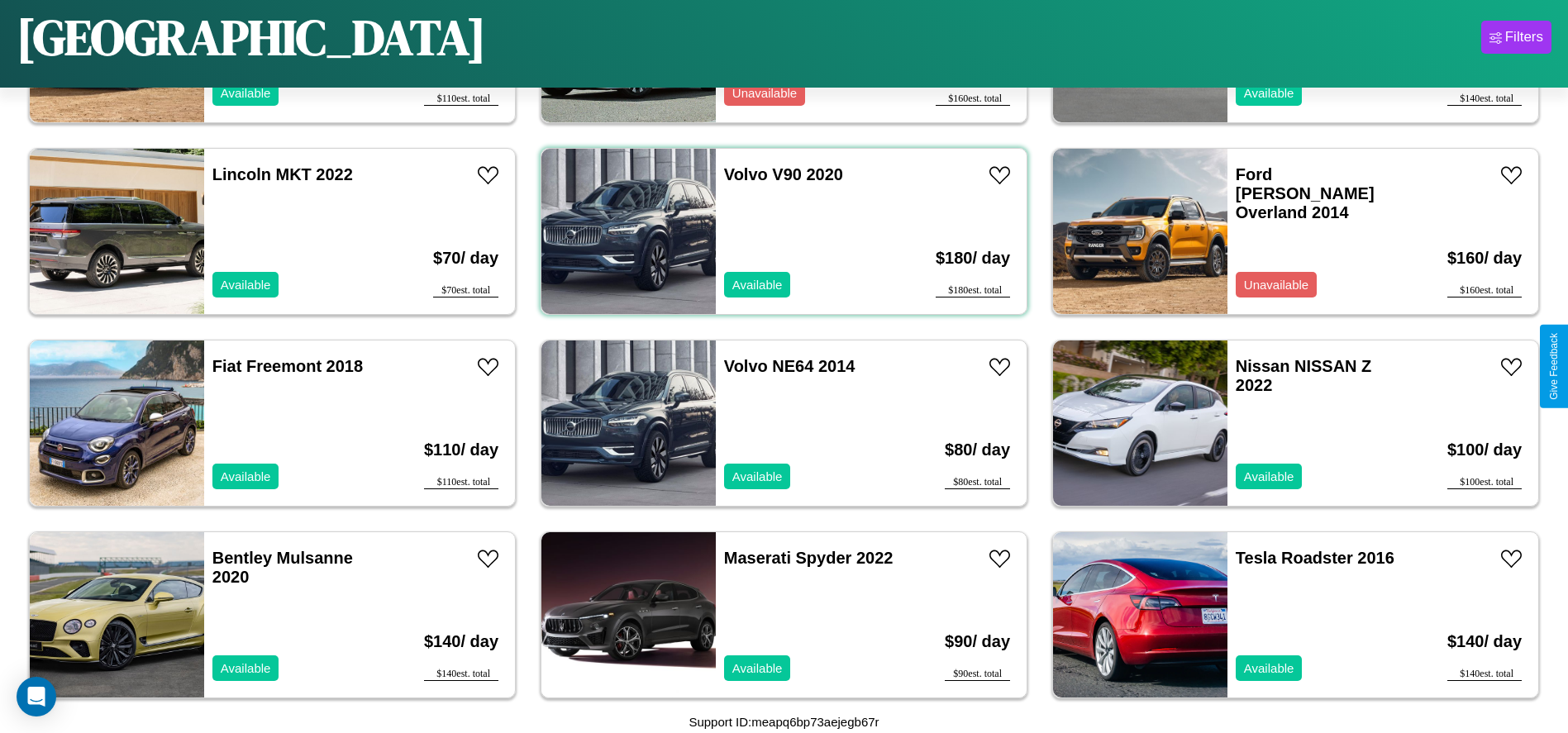
scroll to position [2100, 0]
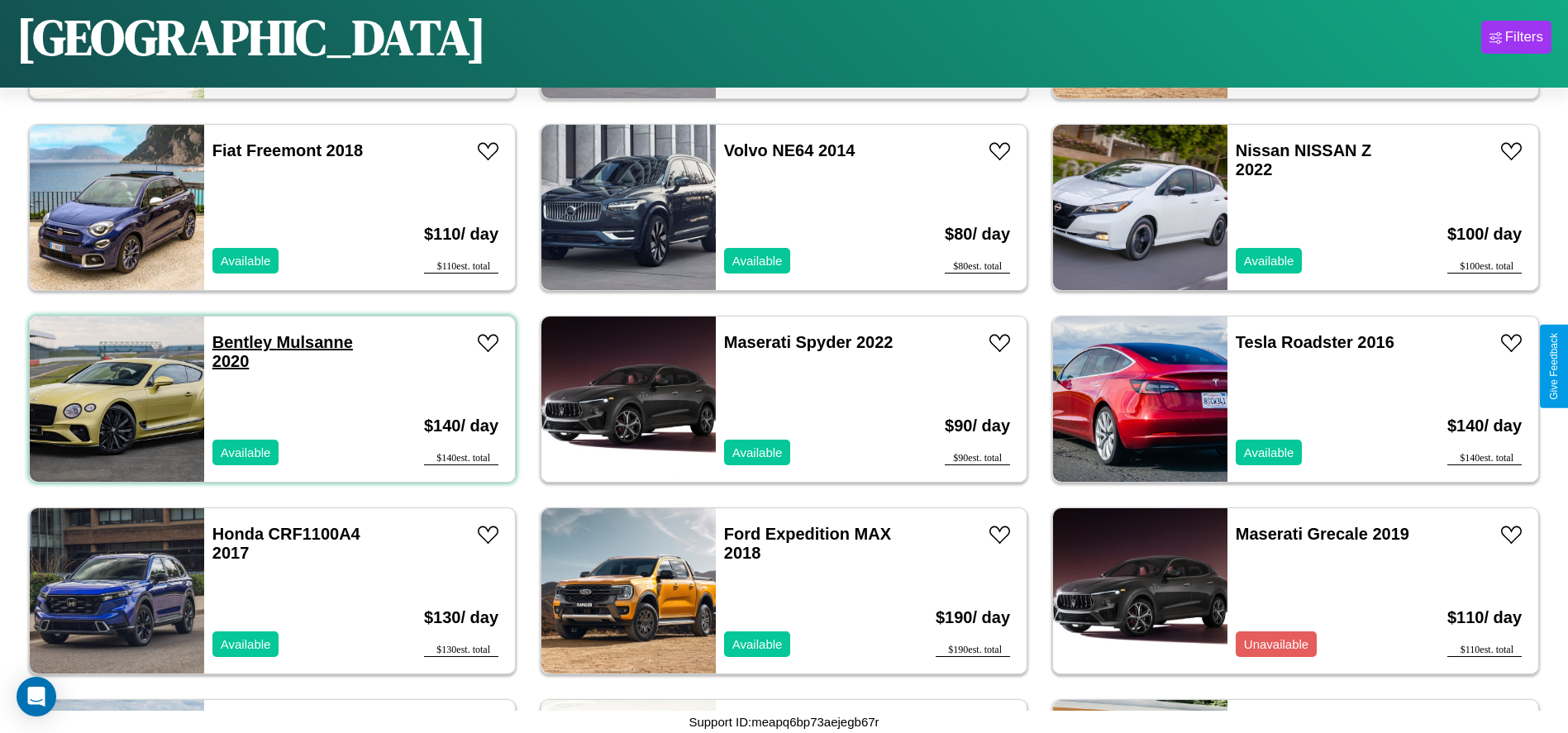
click at [240, 342] on link "Bentley Mulsanne 2020" at bounding box center [282, 351] width 140 height 38
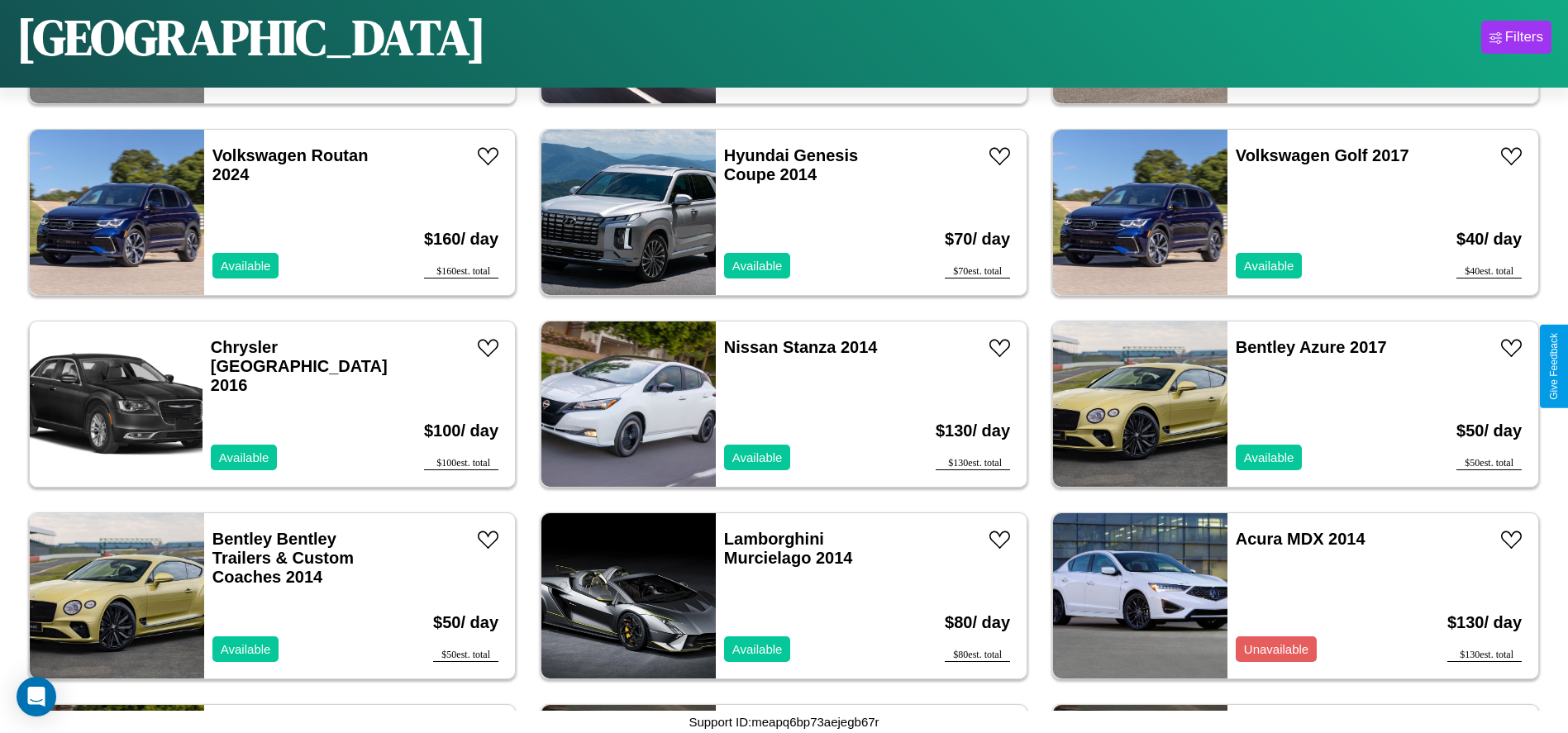
scroll to position [6509, 0]
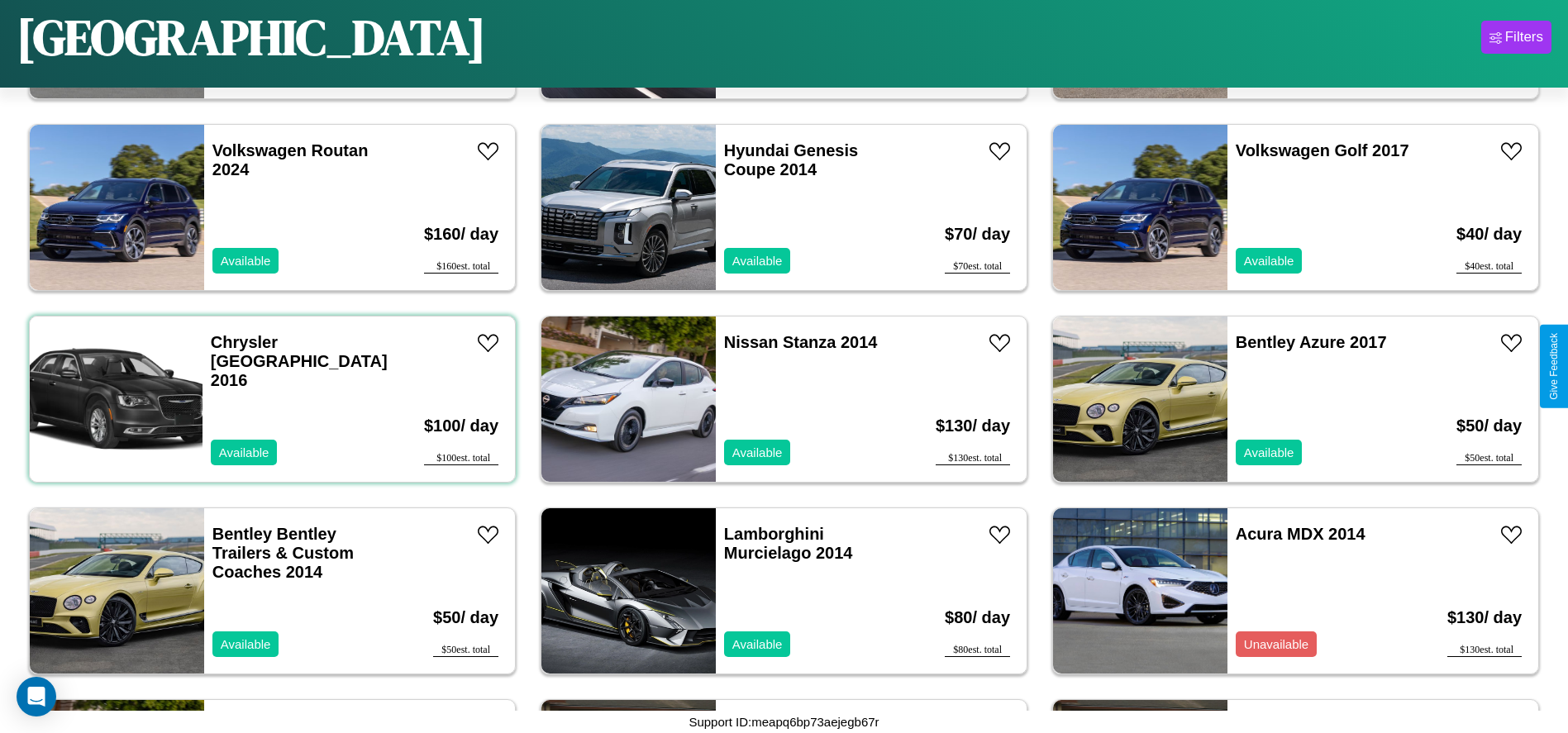
click at [270, 399] on div "Chrysler FIFTH AVENUE 2016 Available" at bounding box center [299, 399] width 194 height 165
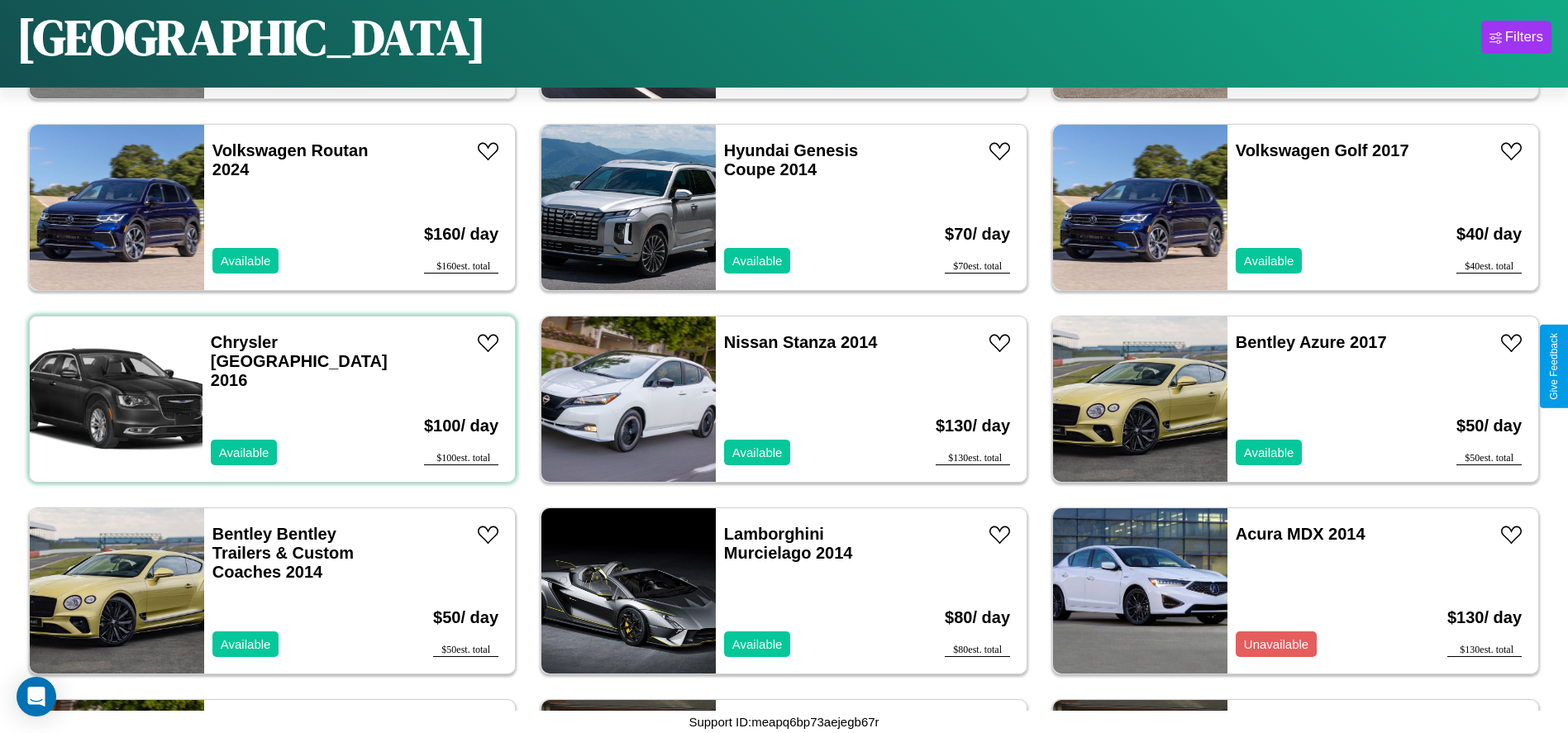
click at [270, 399] on div "Chrysler FIFTH AVENUE 2016 Available" at bounding box center [299, 399] width 194 height 165
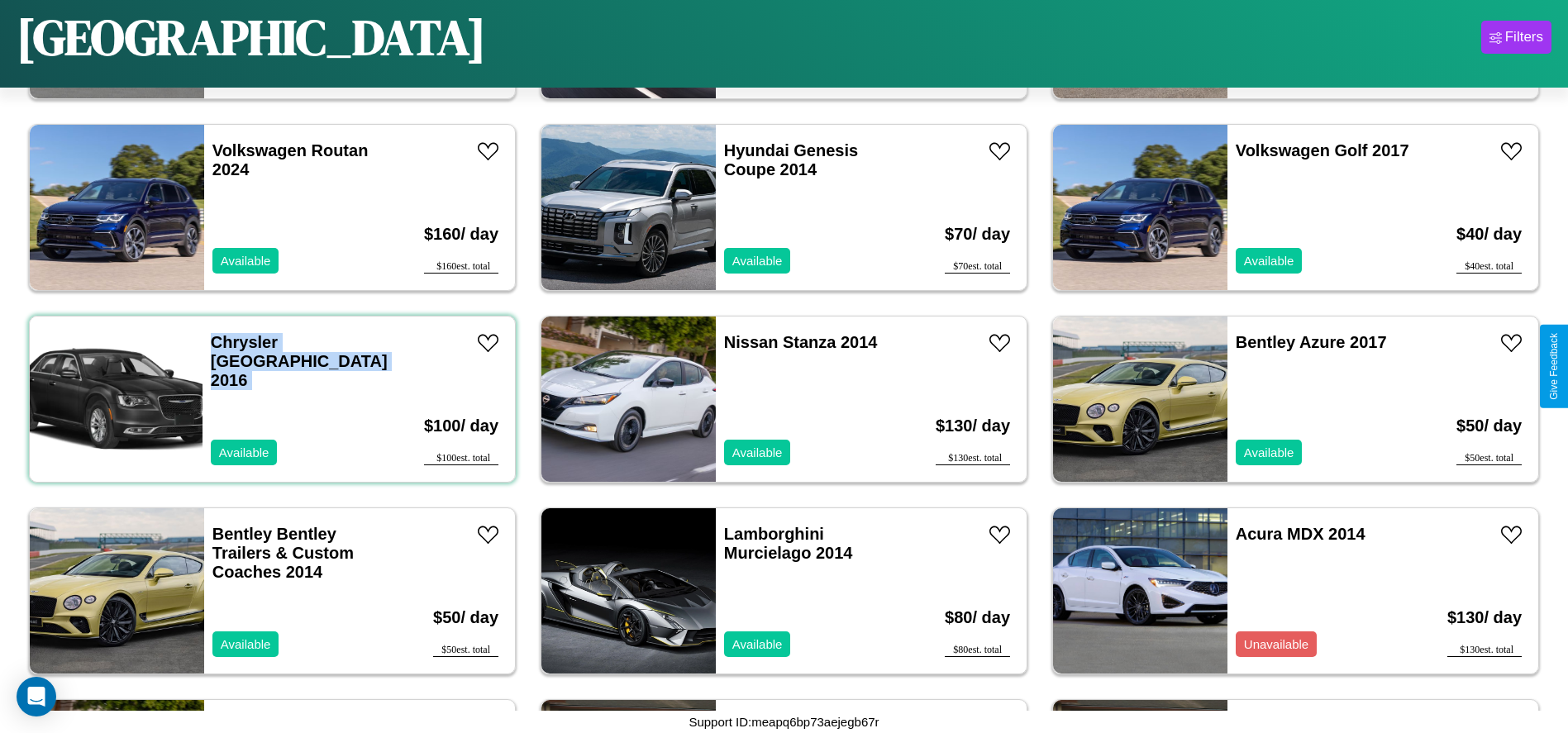
click at [270, 399] on div "Chrysler FIFTH AVENUE 2016 Available" at bounding box center [299, 399] width 194 height 165
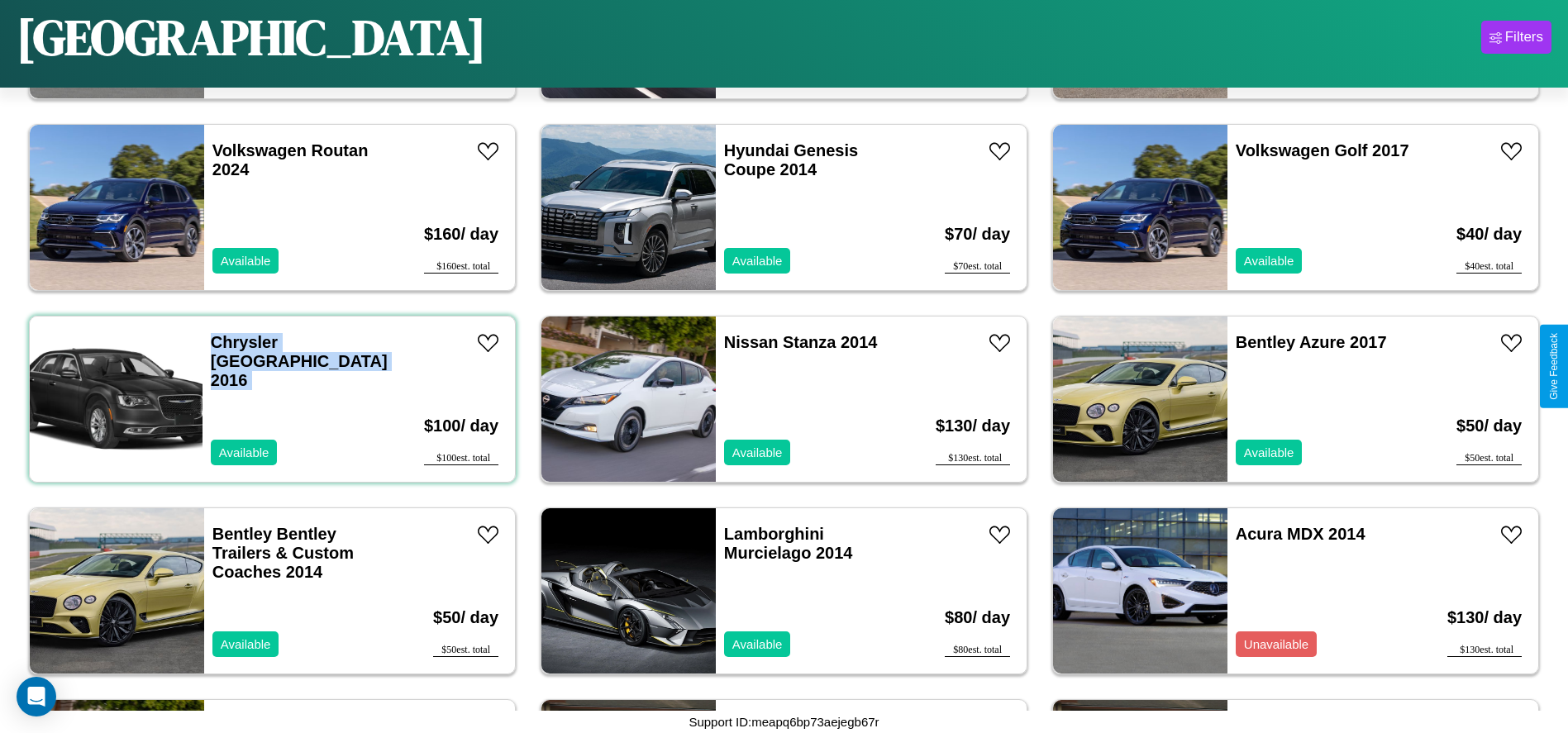
click at [270, 399] on div "Chrysler FIFTH AVENUE 2016 Available" at bounding box center [299, 399] width 194 height 165
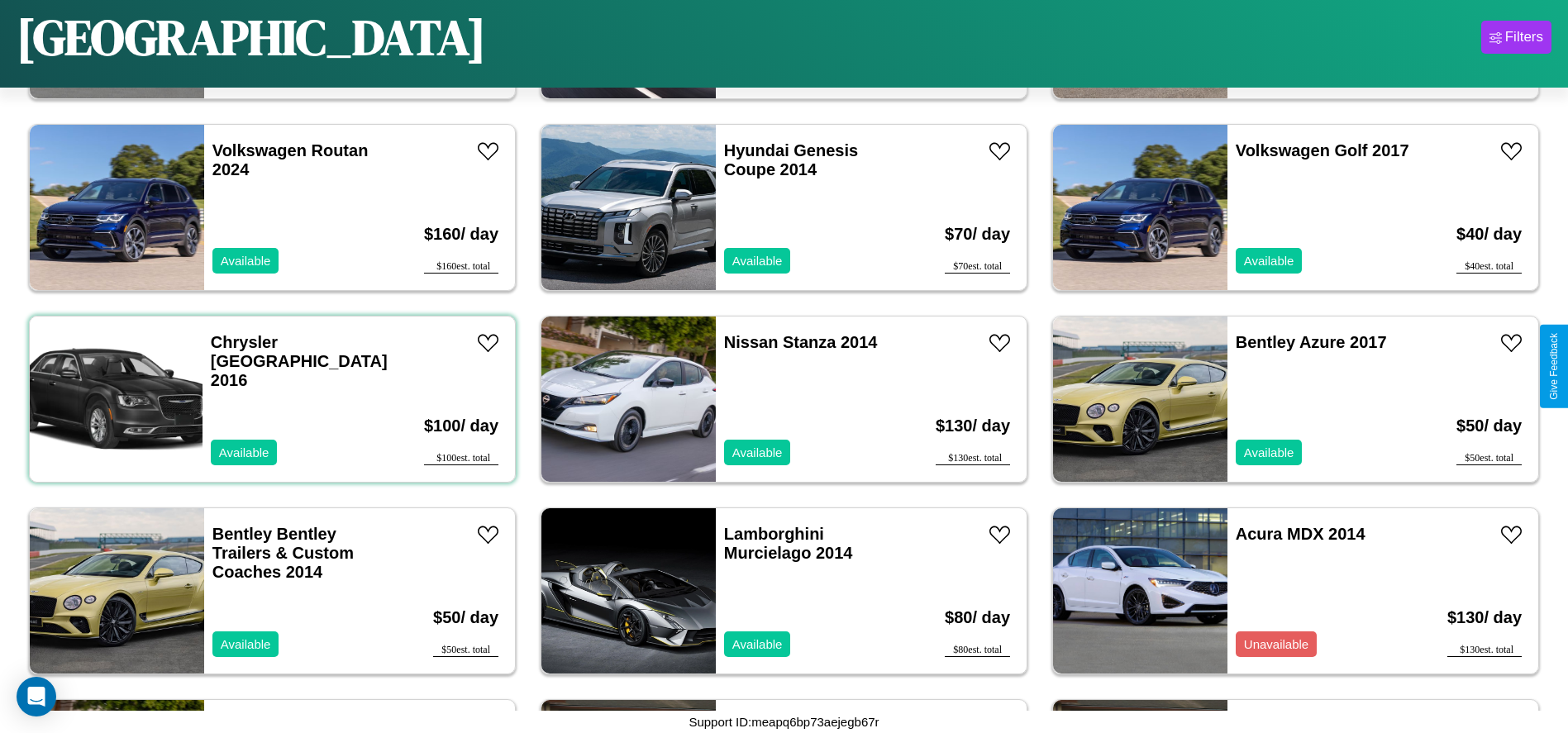
click at [270, 399] on div "Chrysler FIFTH AVENUE 2016 Available" at bounding box center [299, 399] width 194 height 165
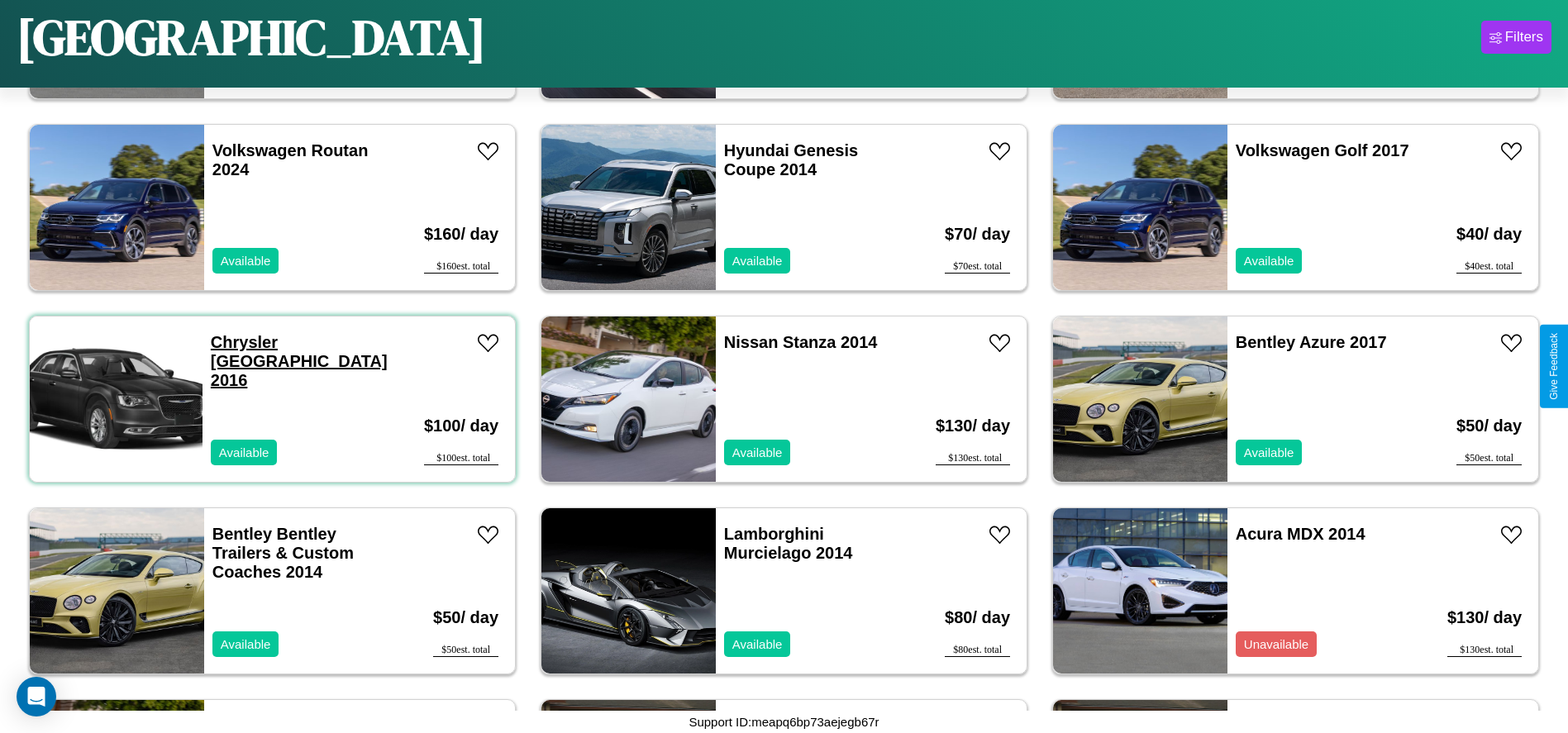
click at [243, 342] on link "Chrysler FIFTH AVENUE 2016" at bounding box center [299, 361] width 177 height 56
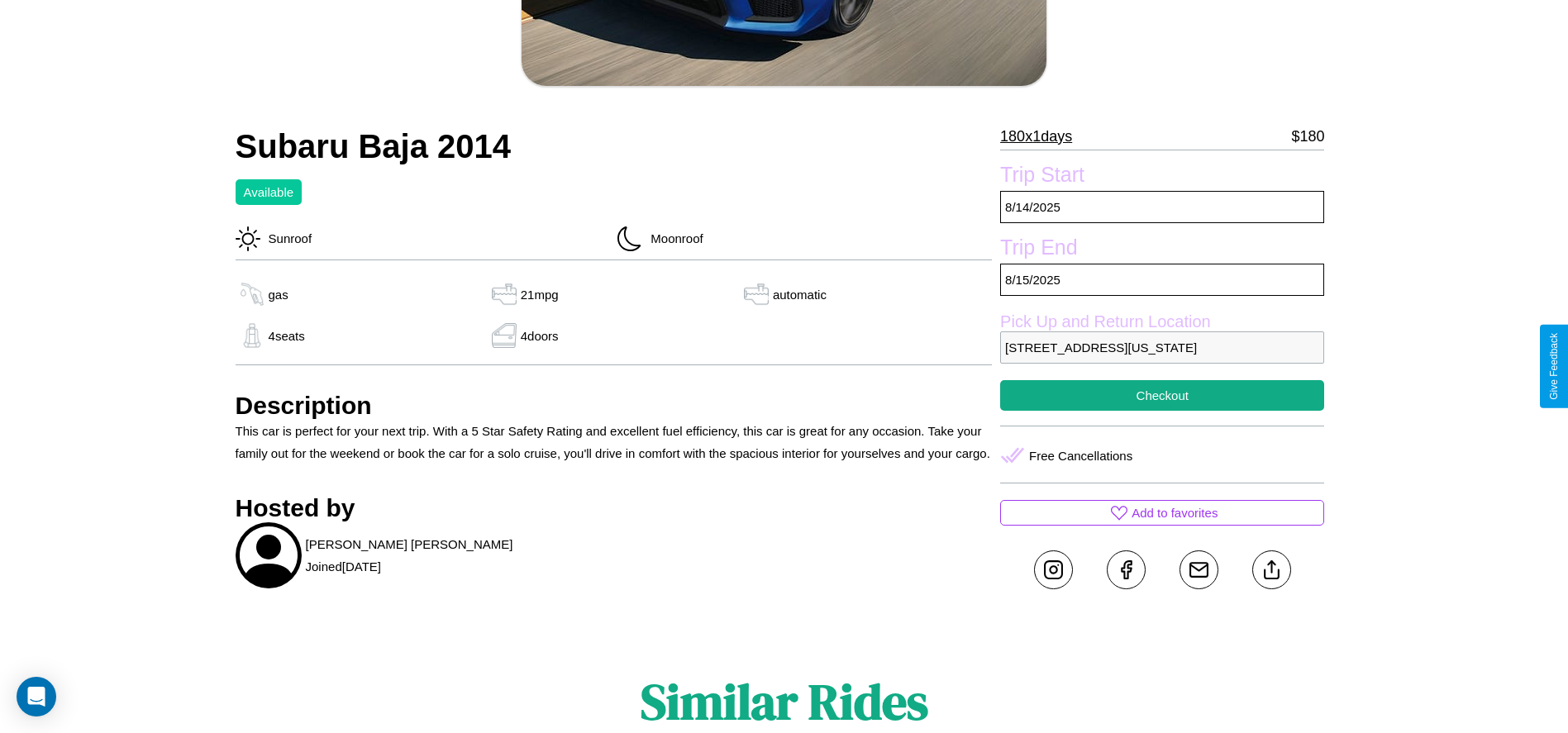
scroll to position [406, 0]
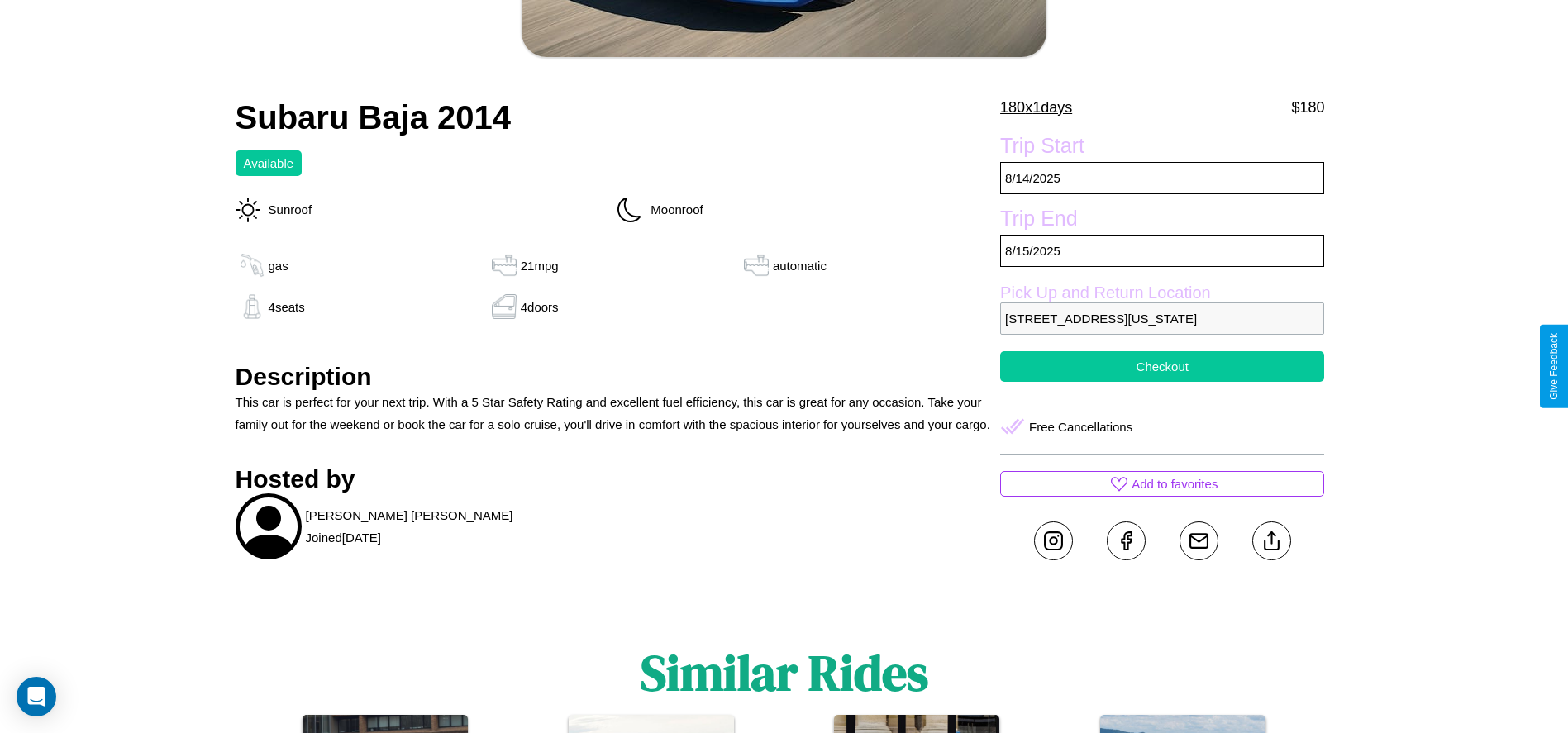
click at [1162, 366] on button "Checkout" at bounding box center [1162, 366] width 324 height 31
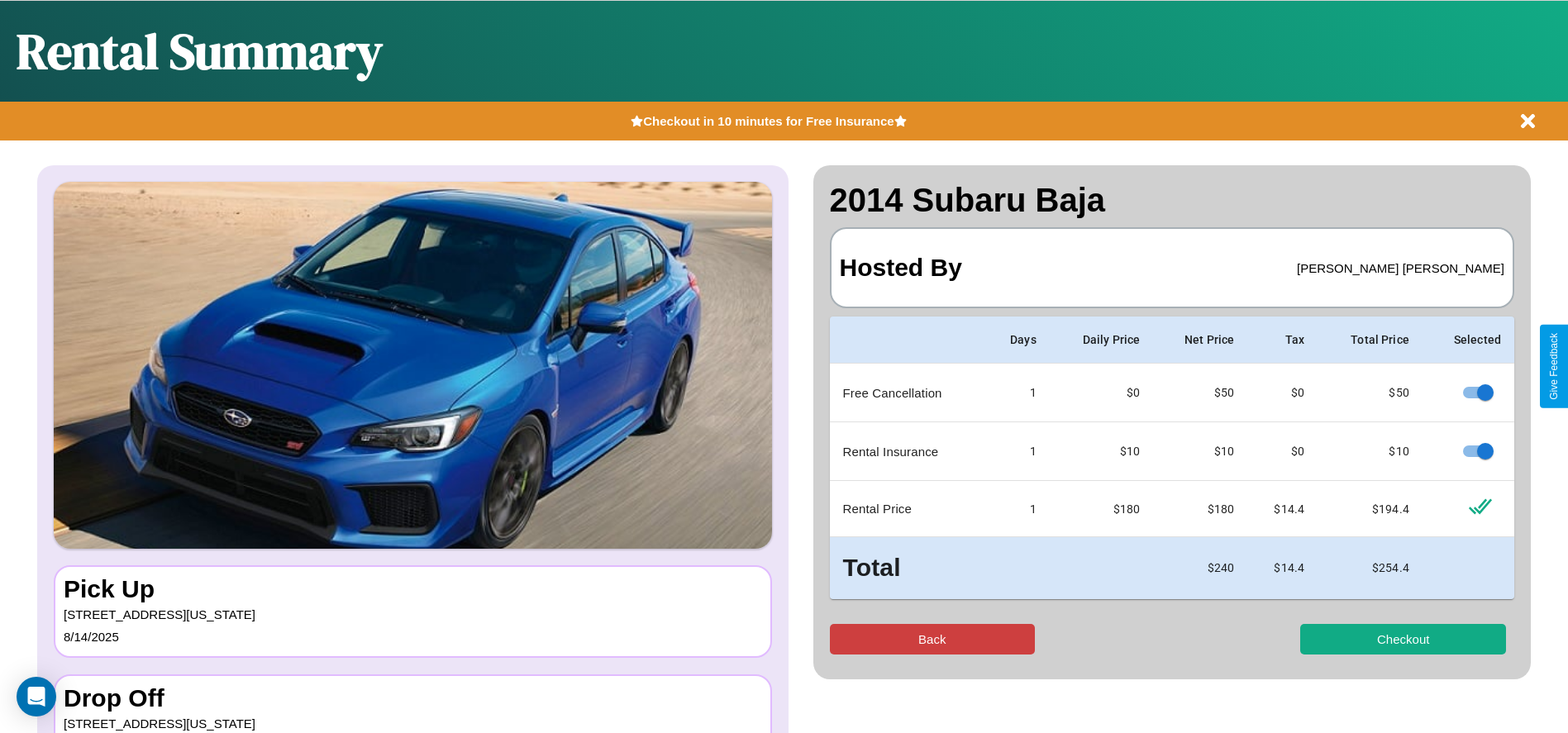
click at [932, 638] on button "Back" at bounding box center [933, 639] width 206 height 31
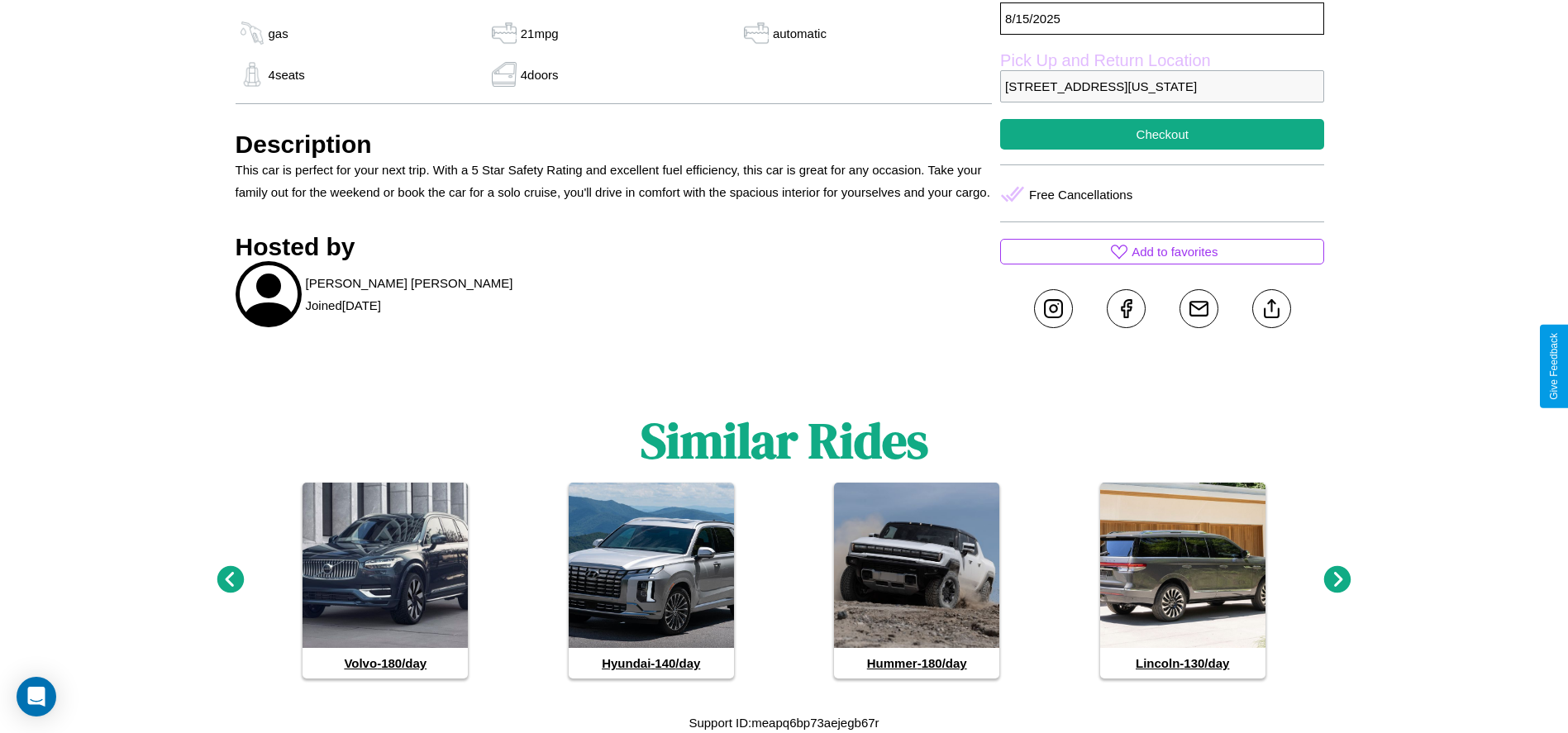
scroll to position [638, 0]
click at [1337, 579] on icon at bounding box center [1337, 578] width 27 height 27
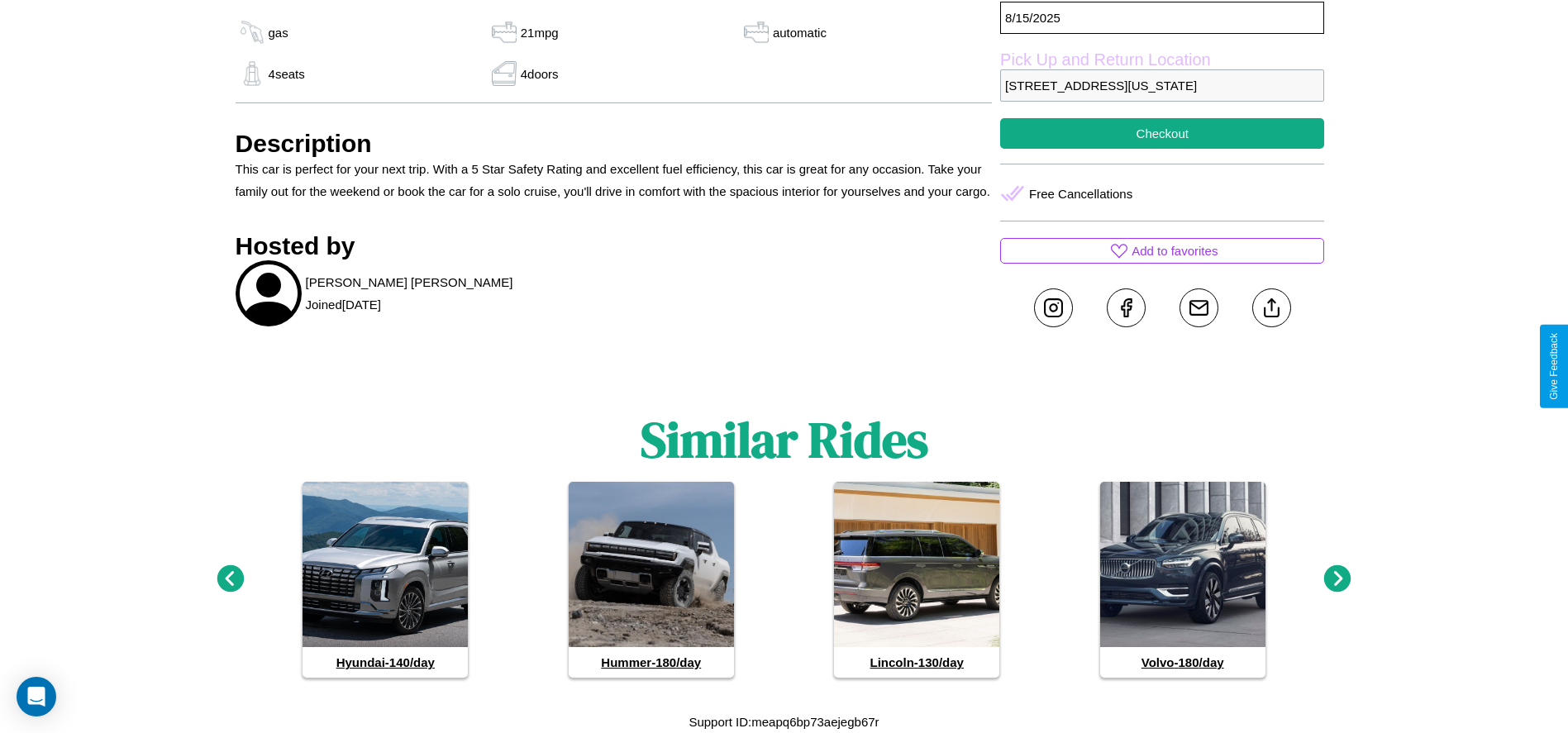
click at [229, 579] on icon at bounding box center [229, 578] width 27 height 27
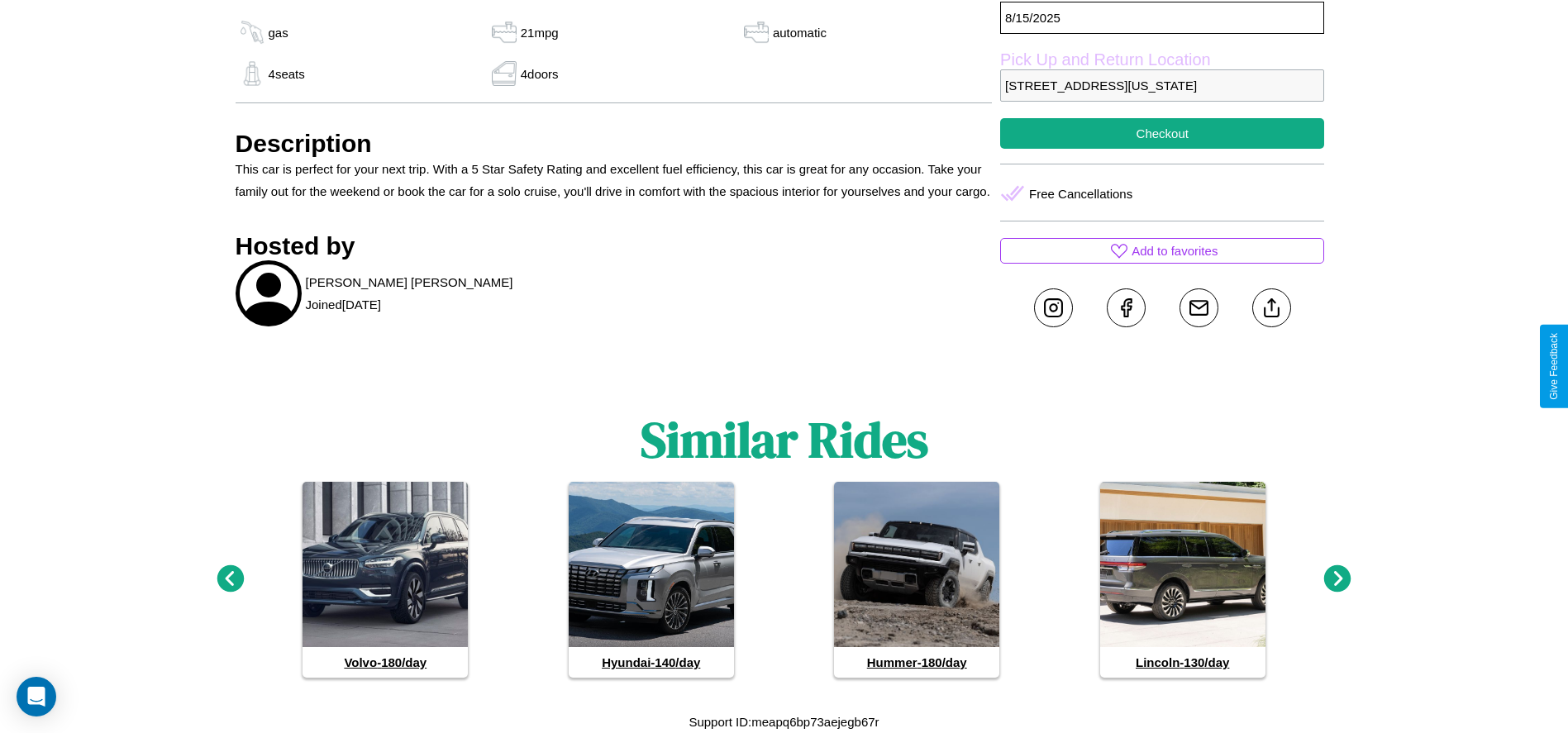
click at [1337, 579] on icon at bounding box center [1337, 578] width 27 height 27
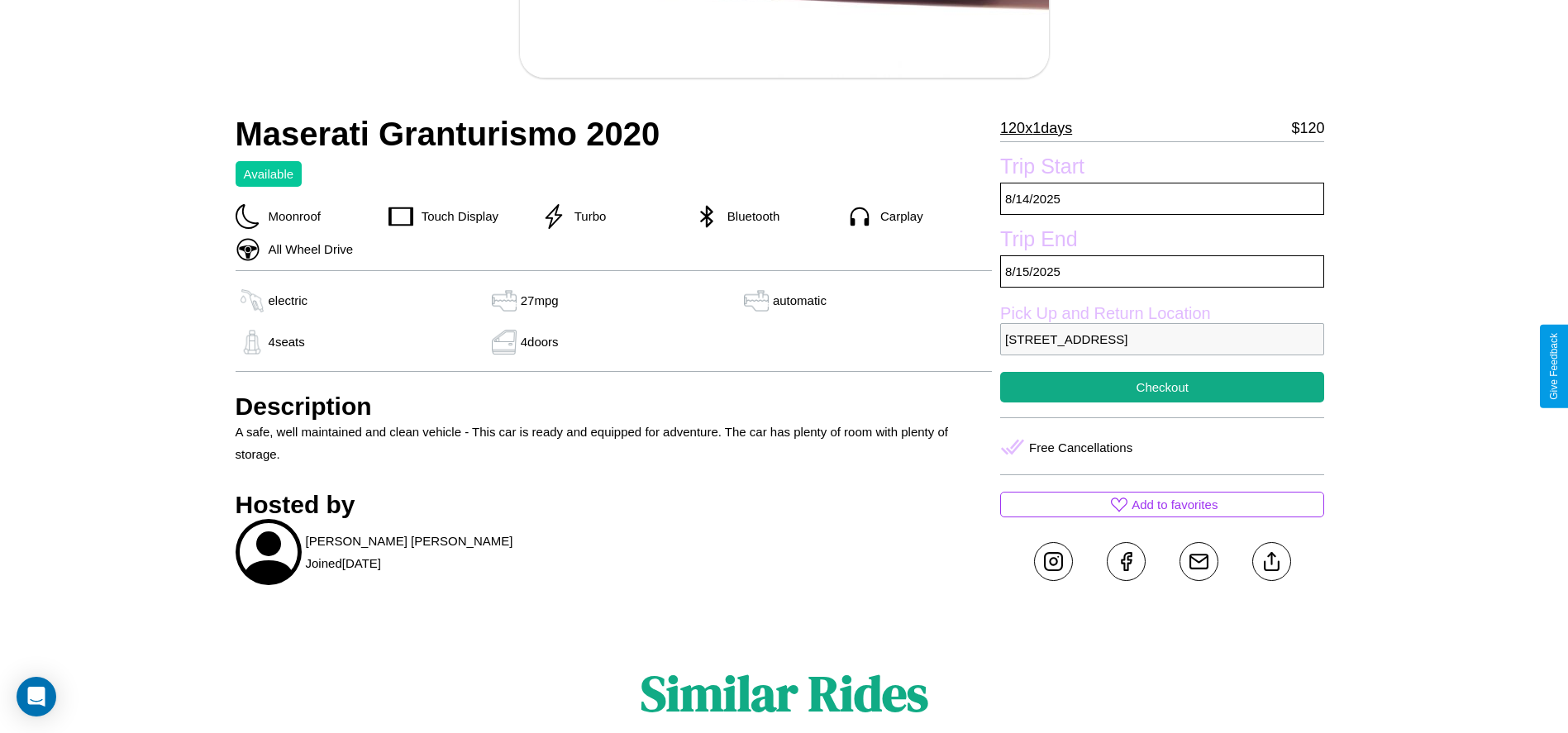
scroll to position [658, 0]
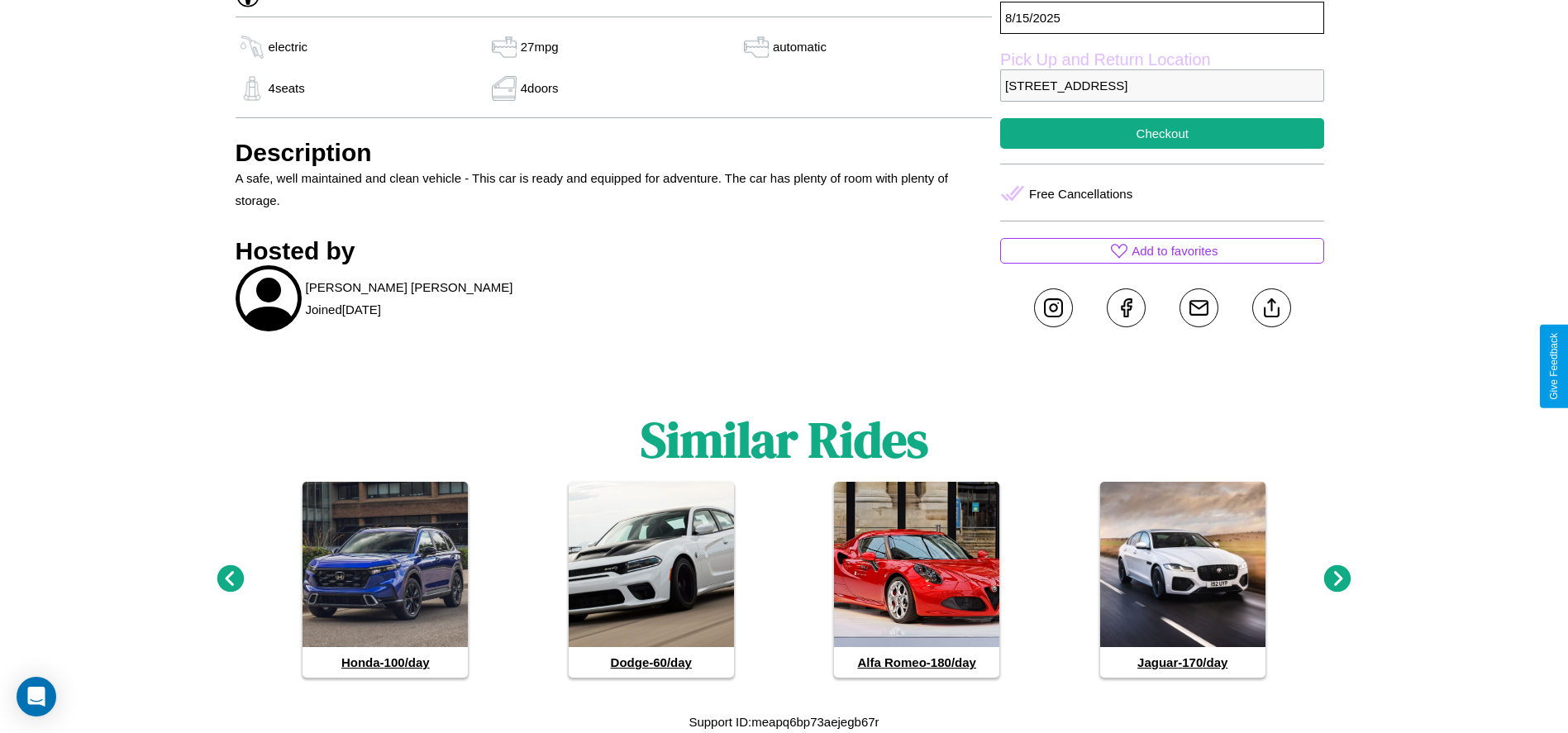
click at [1337, 579] on icon at bounding box center [1337, 578] width 27 height 27
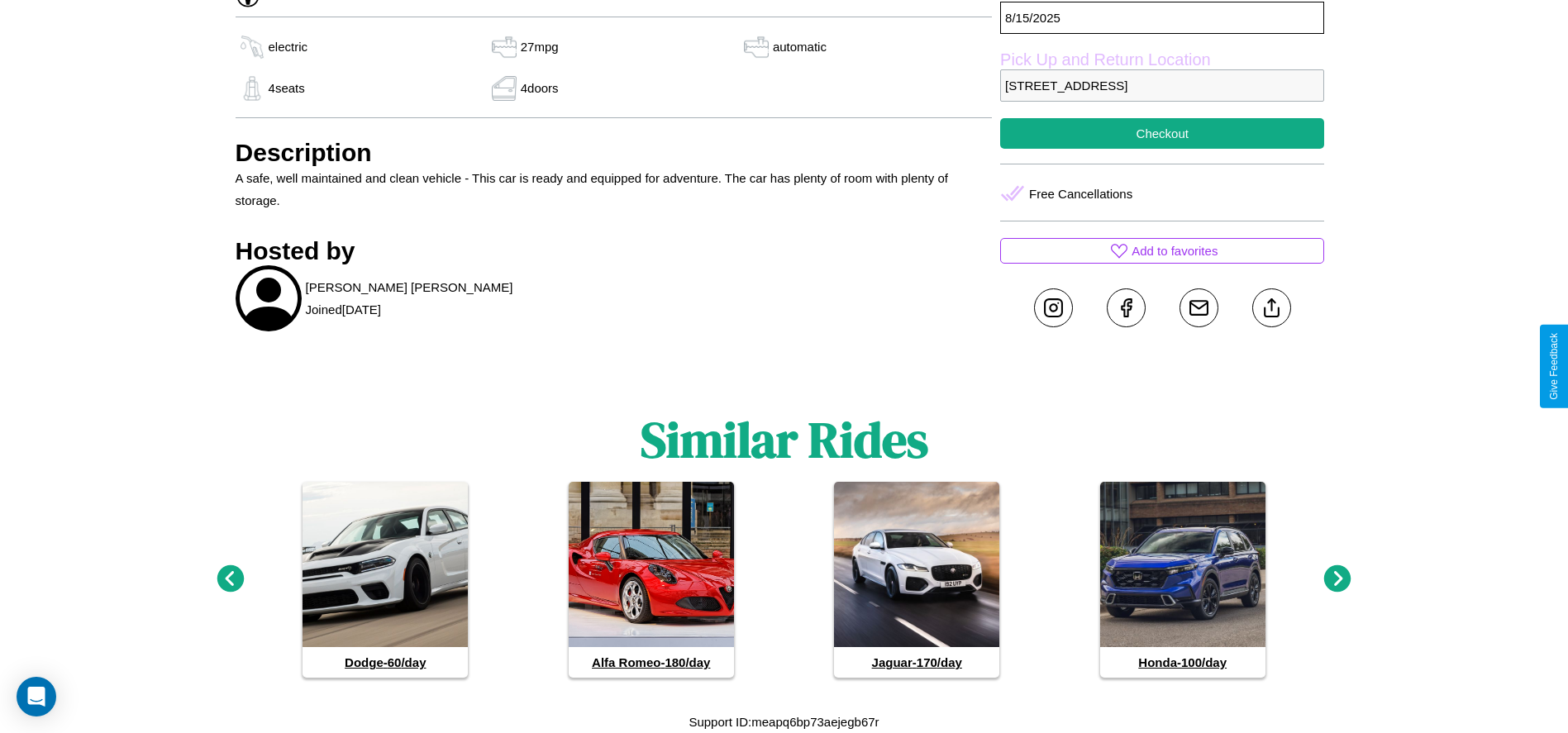
click at [1337, 579] on icon at bounding box center [1337, 578] width 27 height 27
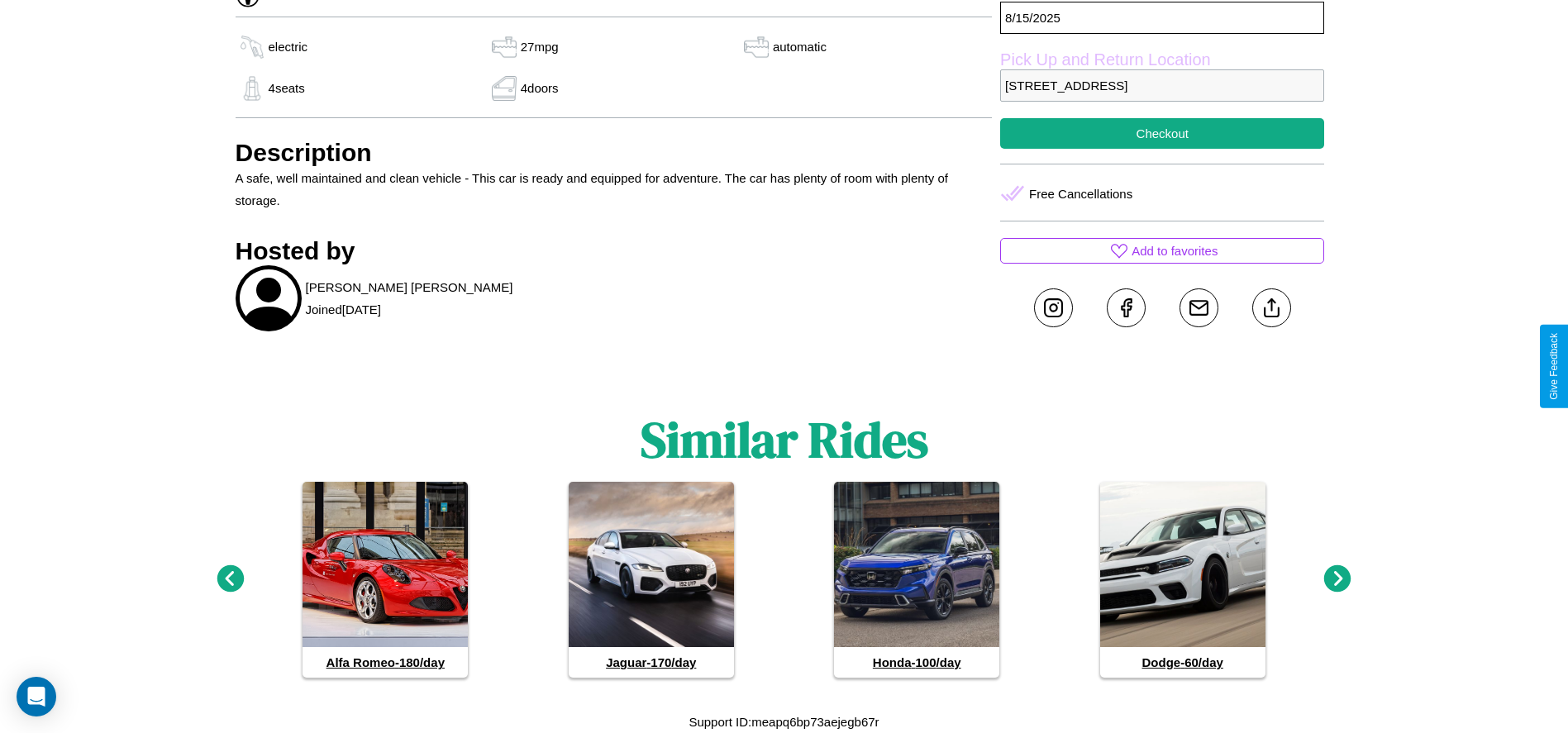
click at [1337, 579] on icon at bounding box center [1337, 578] width 27 height 27
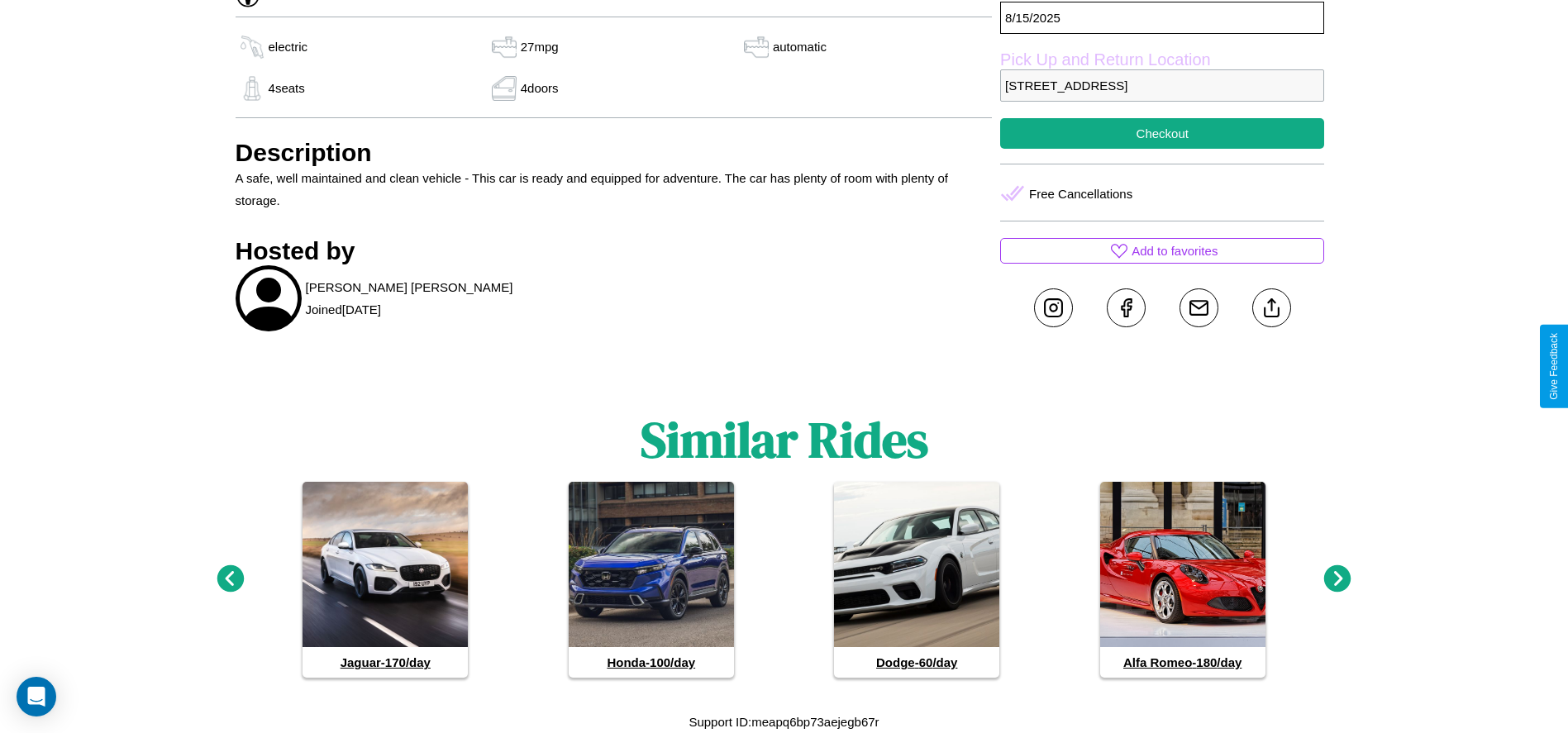
click at [229, 579] on icon at bounding box center [229, 578] width 27 height 27
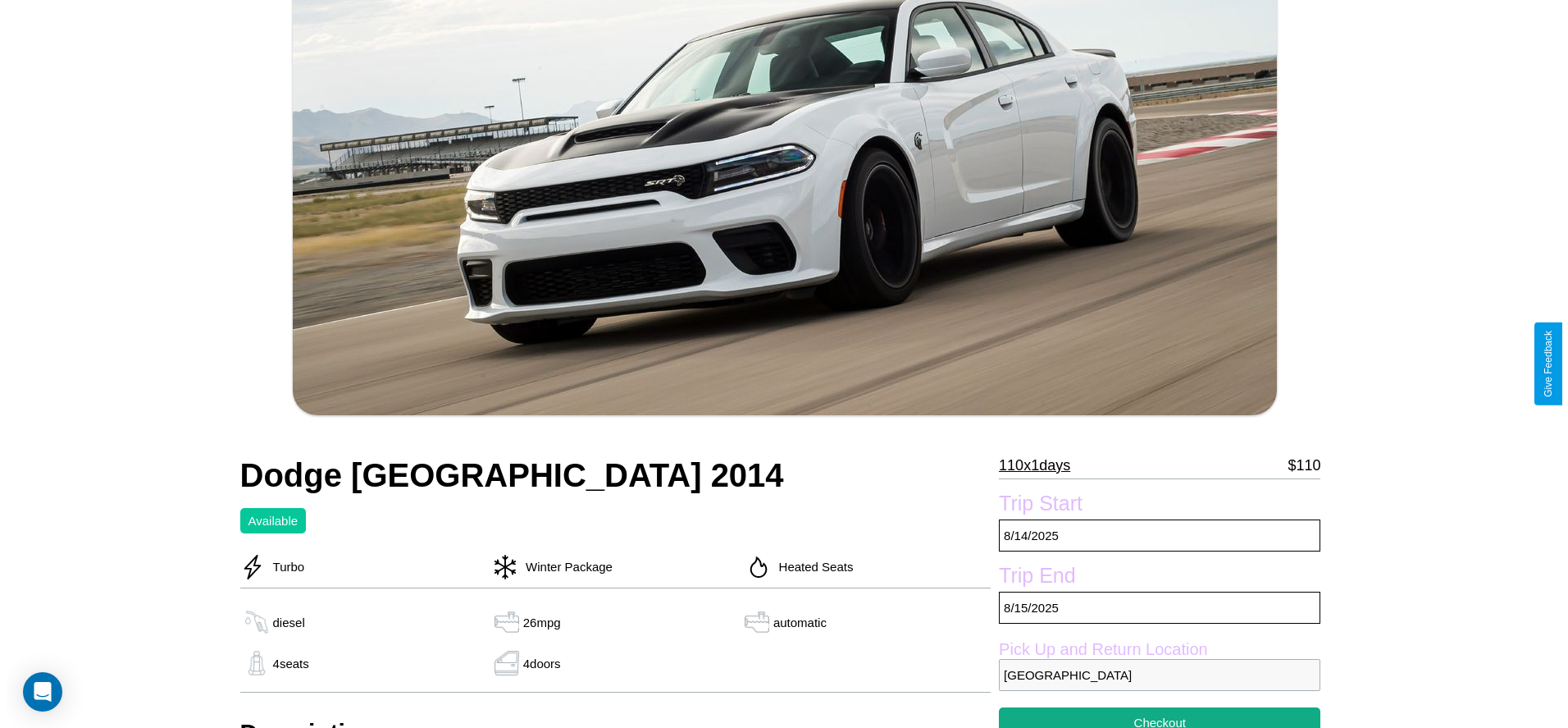
scroll to position [336, 0]
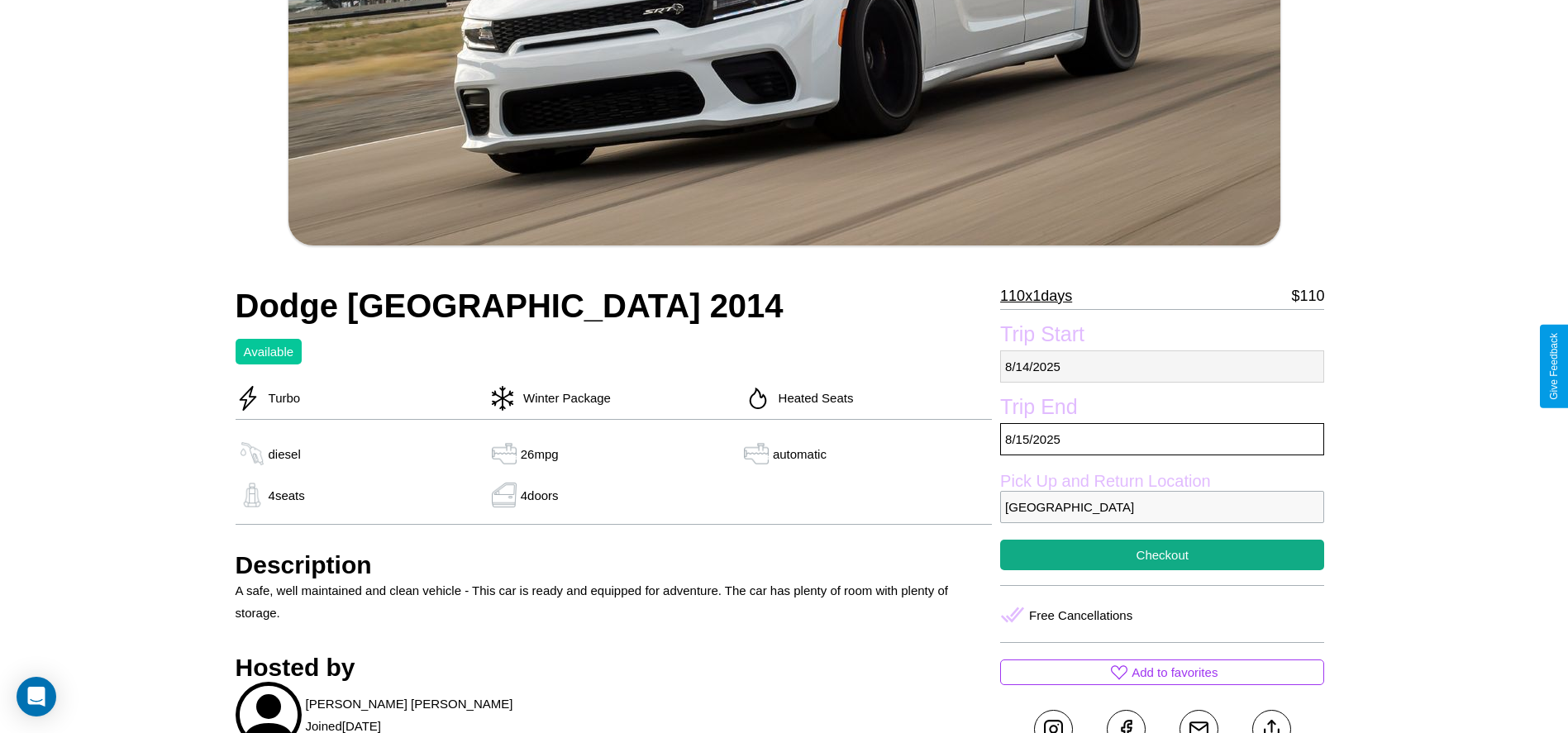
click at [1162, 366] on p "8 / 14 / 2025" at bounding box center [1162, 366] width 324 height 32
select select "*"
select select "****"
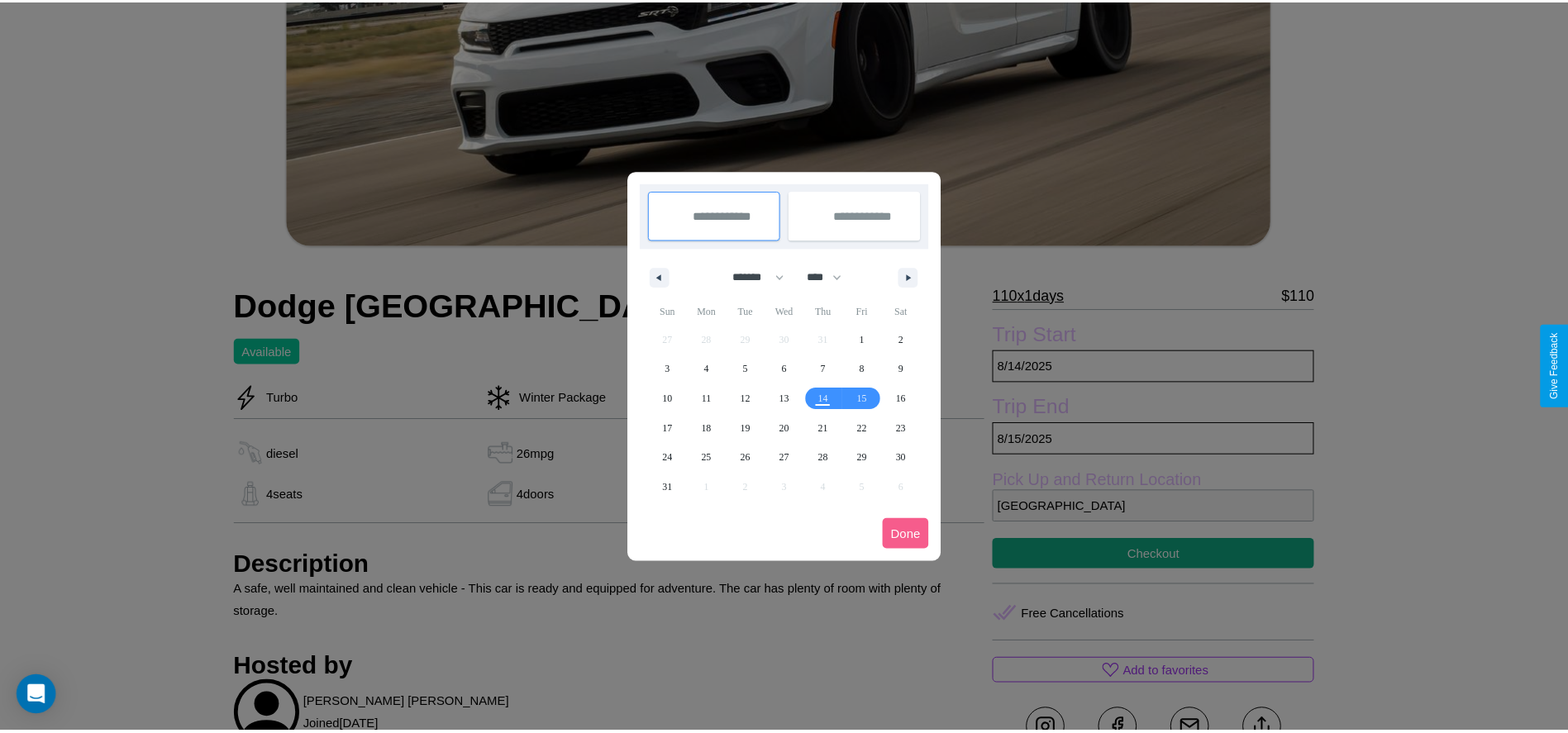
scroll to position [0, 0]
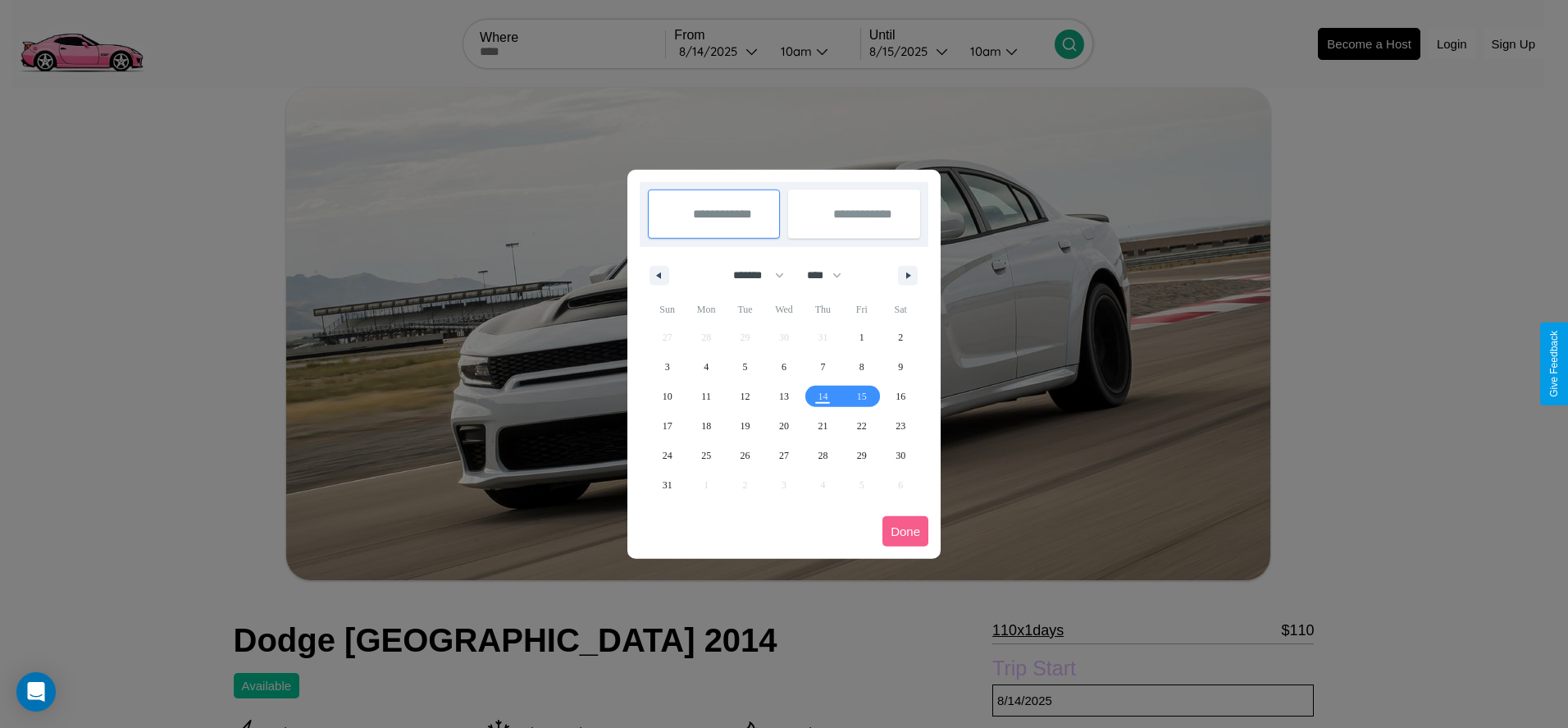
click at [720, 50] on div at bounding box center [784, 364] width 1568 height 728
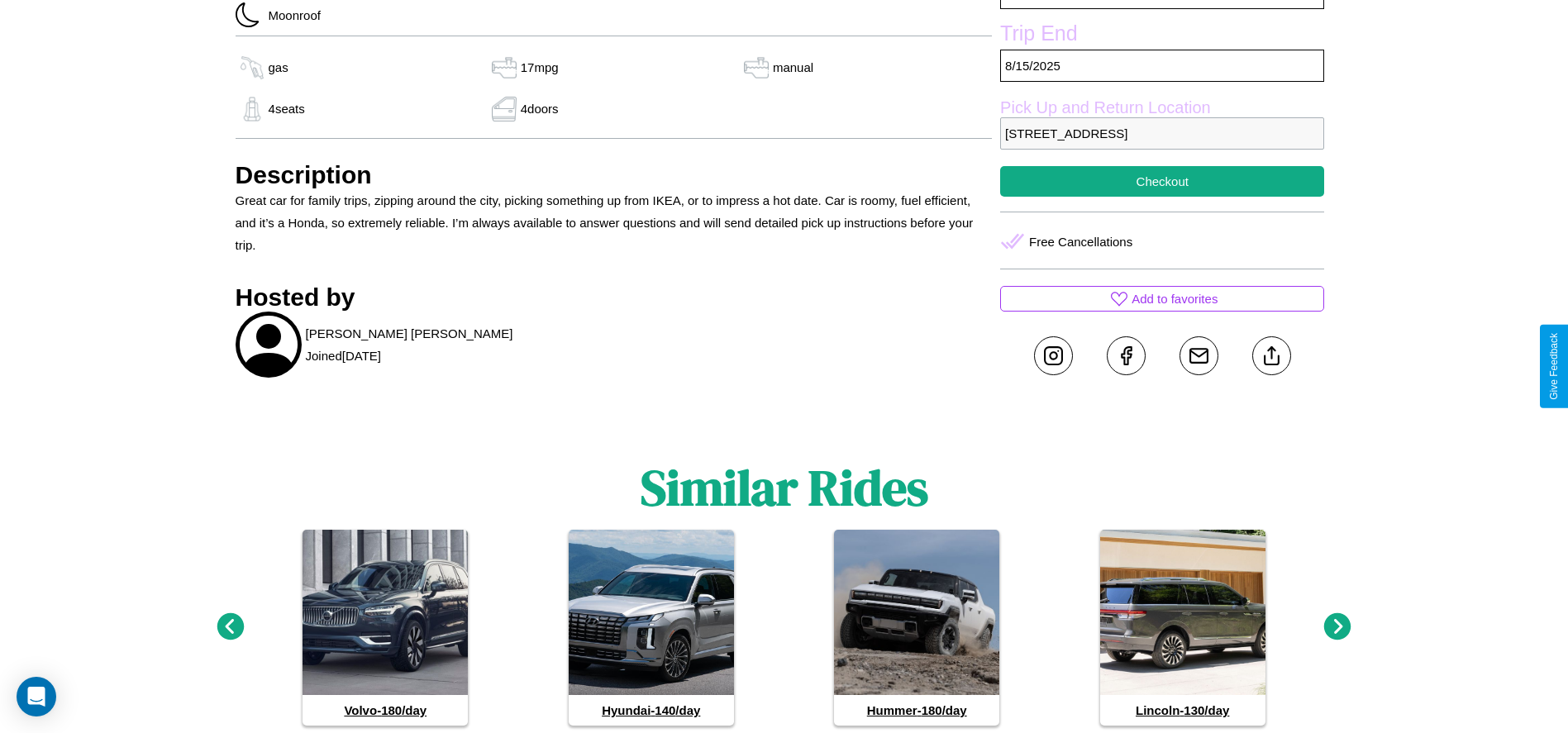
scroll to position [760, 0]
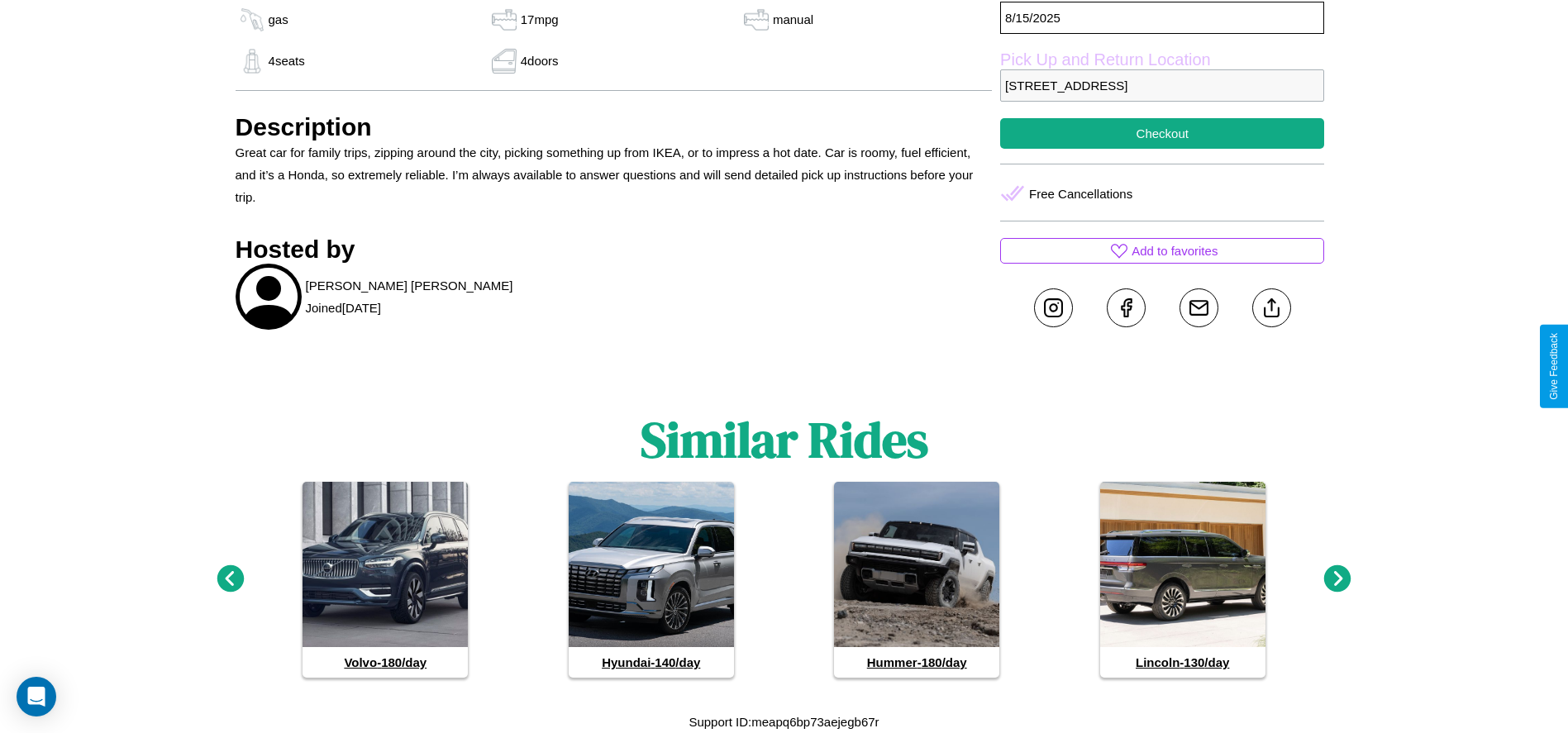
click at [229, 579] on icon at bounding box center [229, 578] width 27 height 27
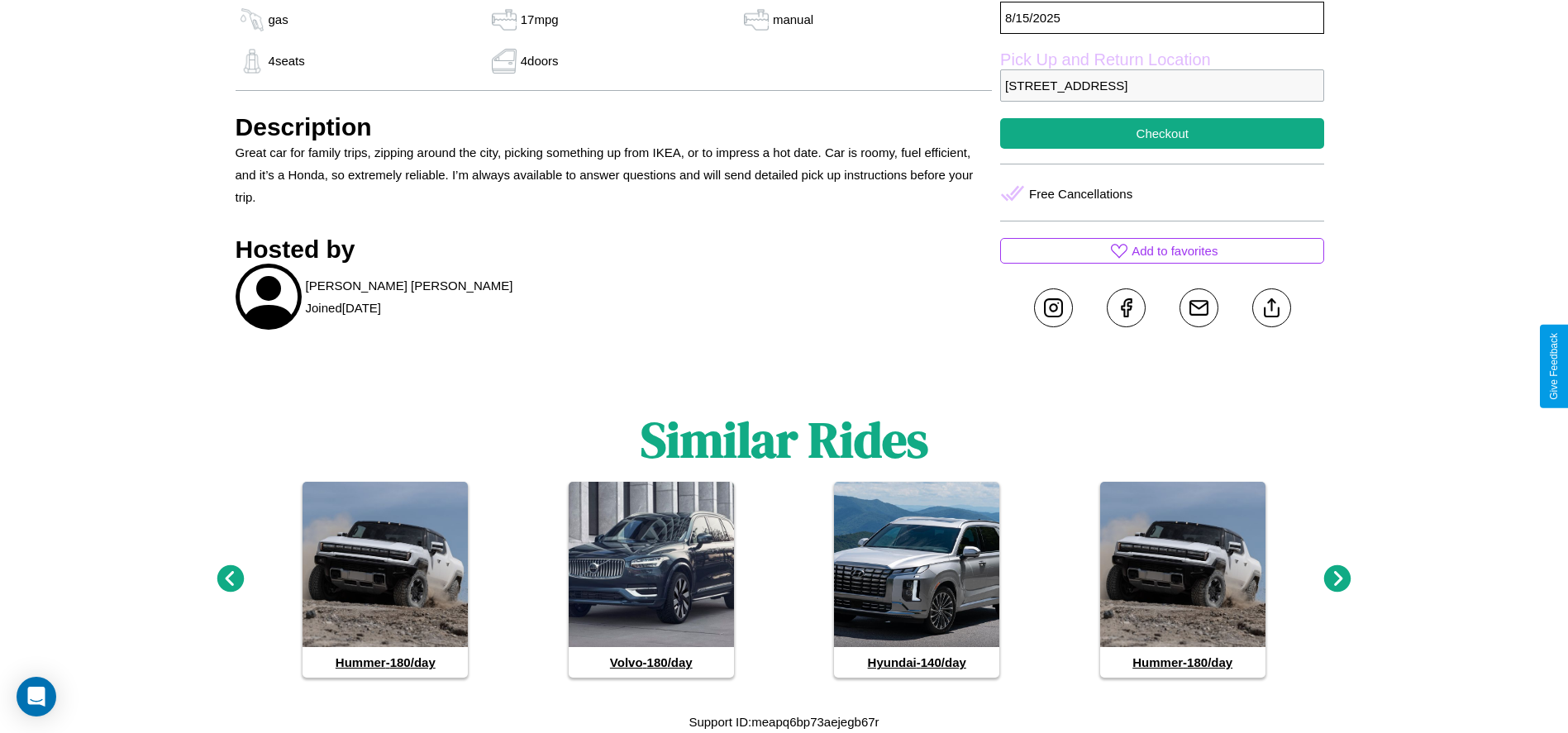
click at [1337, 579] on icon at bounding box center [1337, 578] width 27 height 27
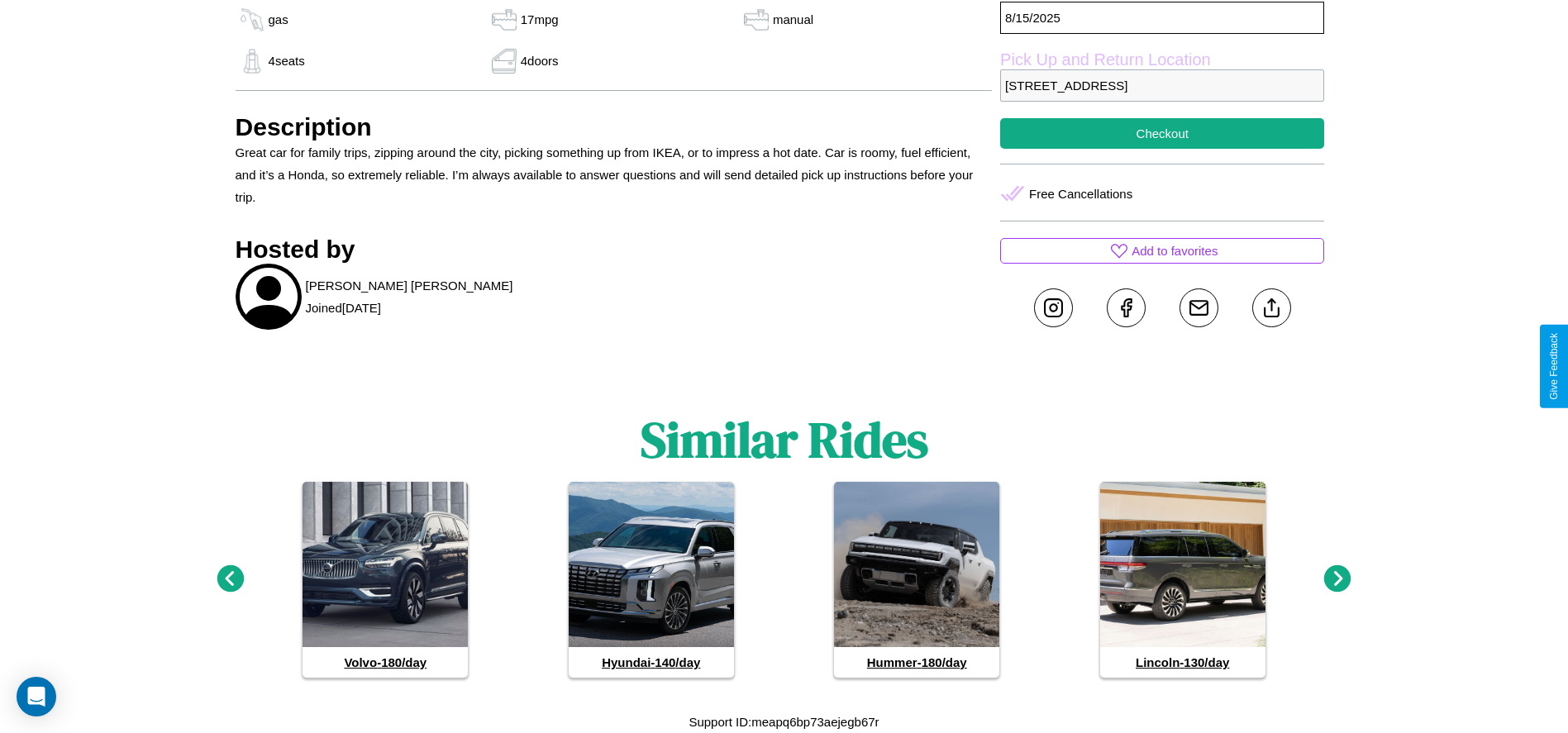
click at [1337, 579] on icon at bounding box center [1337, 578] width 27 height 27
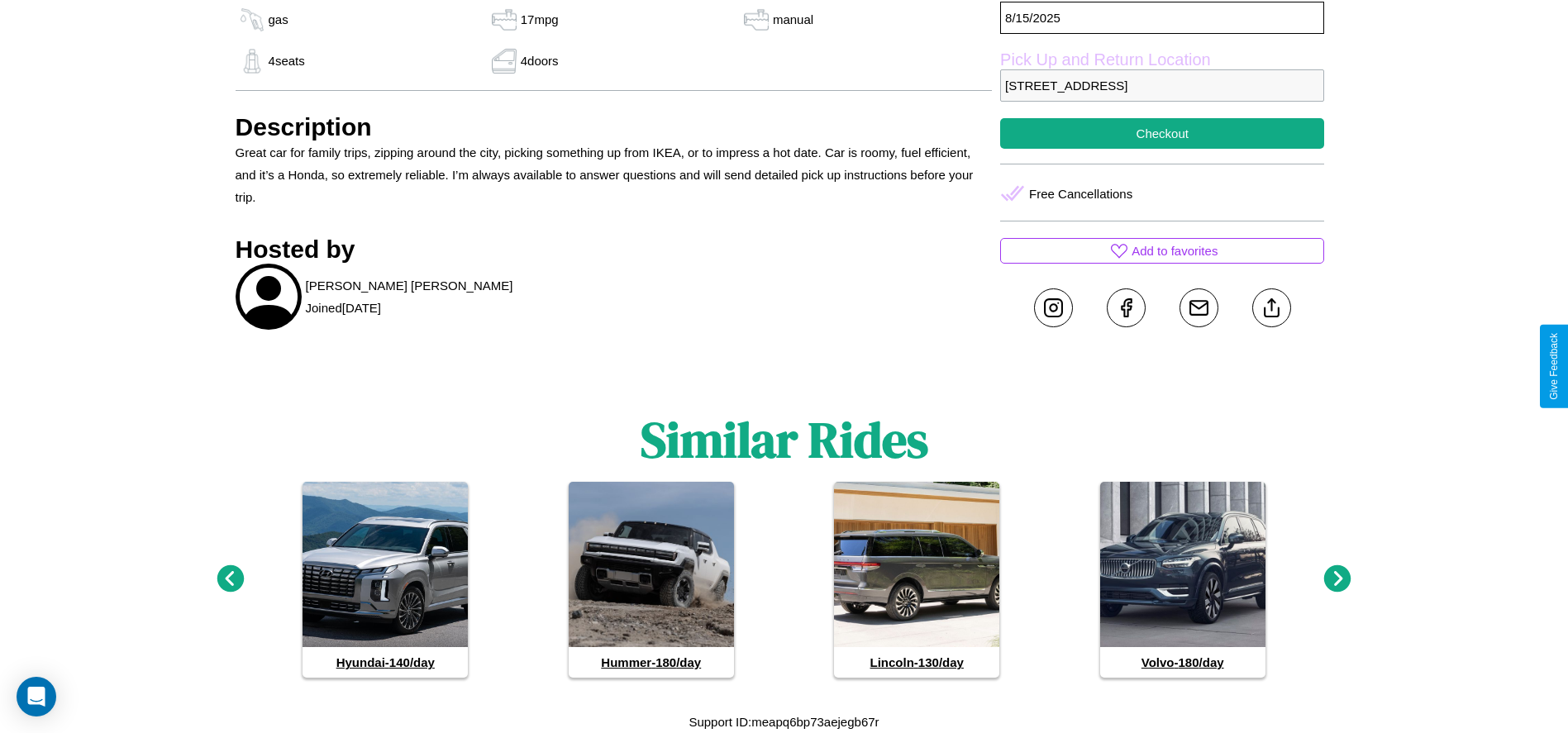
click at [1337, 579] on icon at bounding box center [1337, 578] width 27 height 27
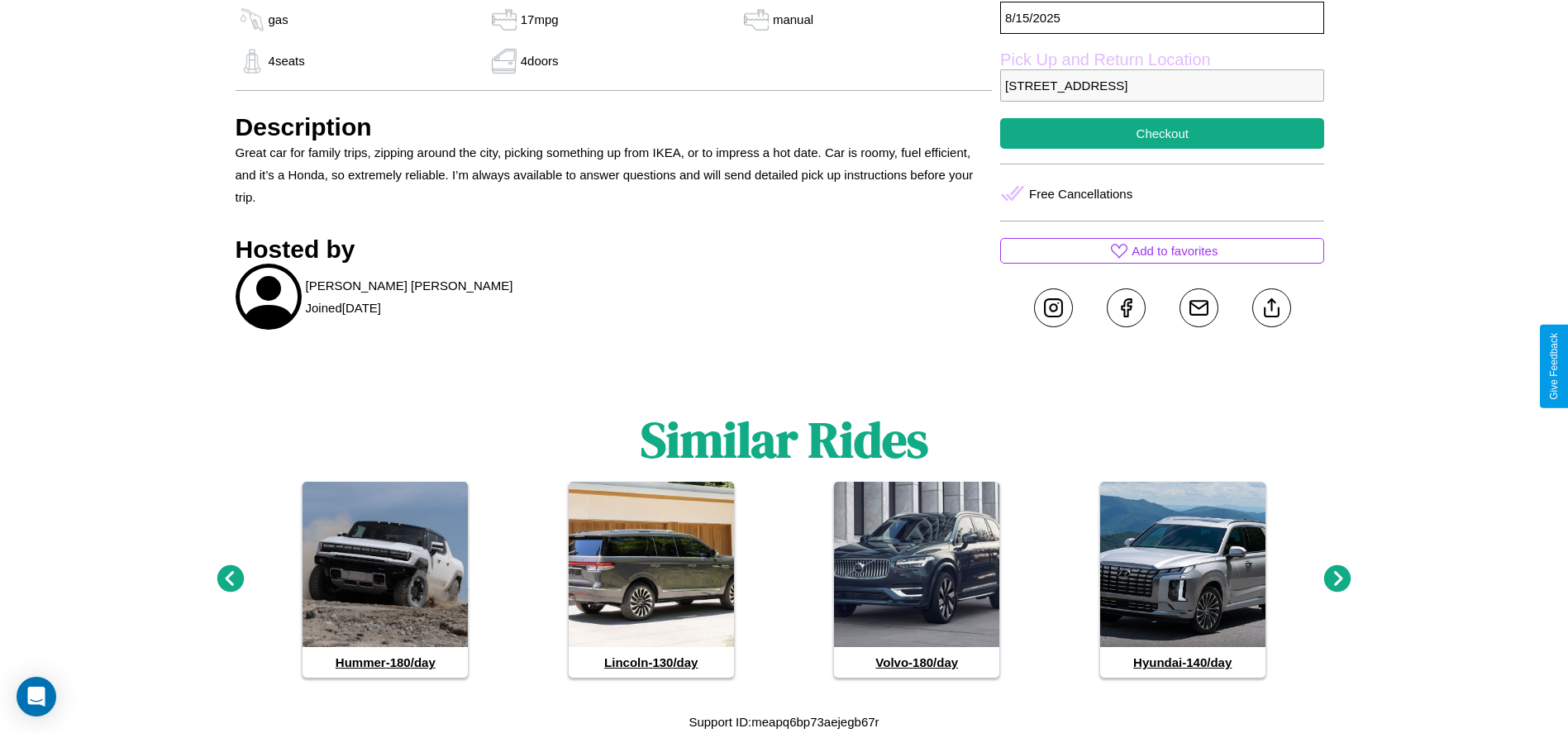
click at [229, 579] on icon at bounding box center [229, 578] width 27 height 27
